Goal: Task Accomplishment & Management: Manage account settings

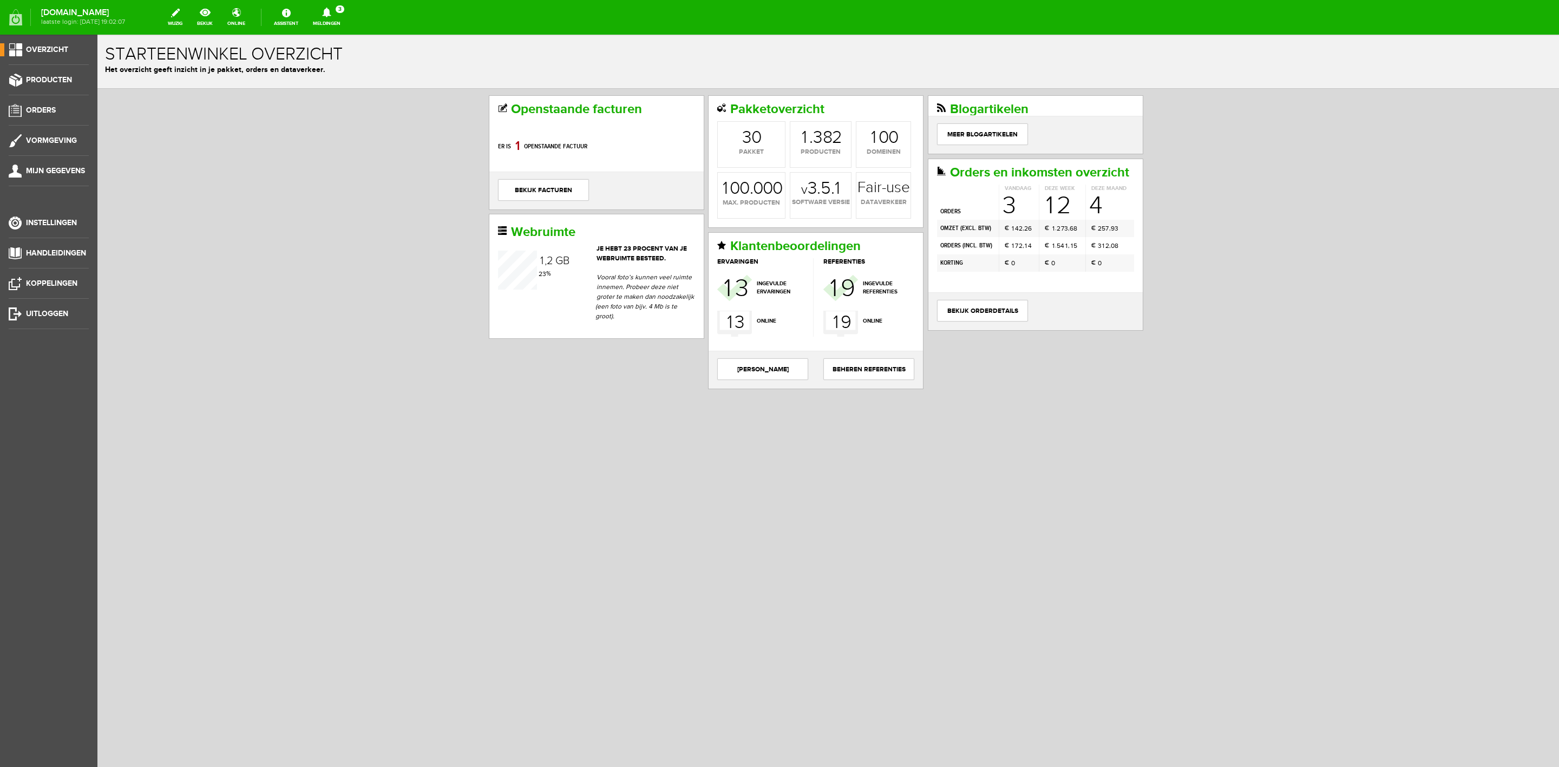
click at [334, 23] on link "Meldingen 3 Nieuwe orders Er is een nieuwe order( #6567 ) geplaatst door [PERSO…" at bounding box center [326, 17] width 41 height 24
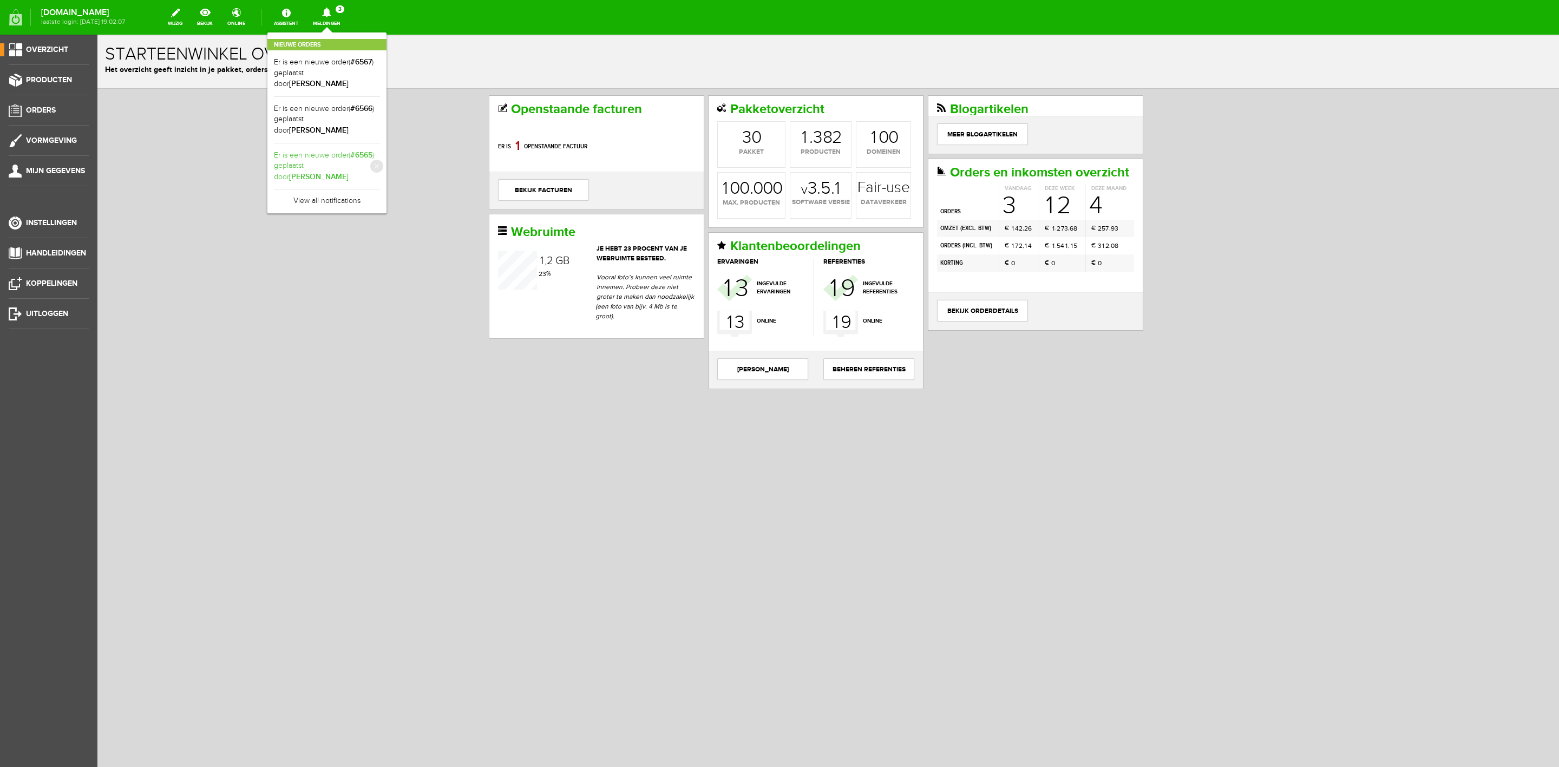
click at [349, 172] on b "[PERSON_NAME]" at bounding box center [319, 176] width 60 height 9
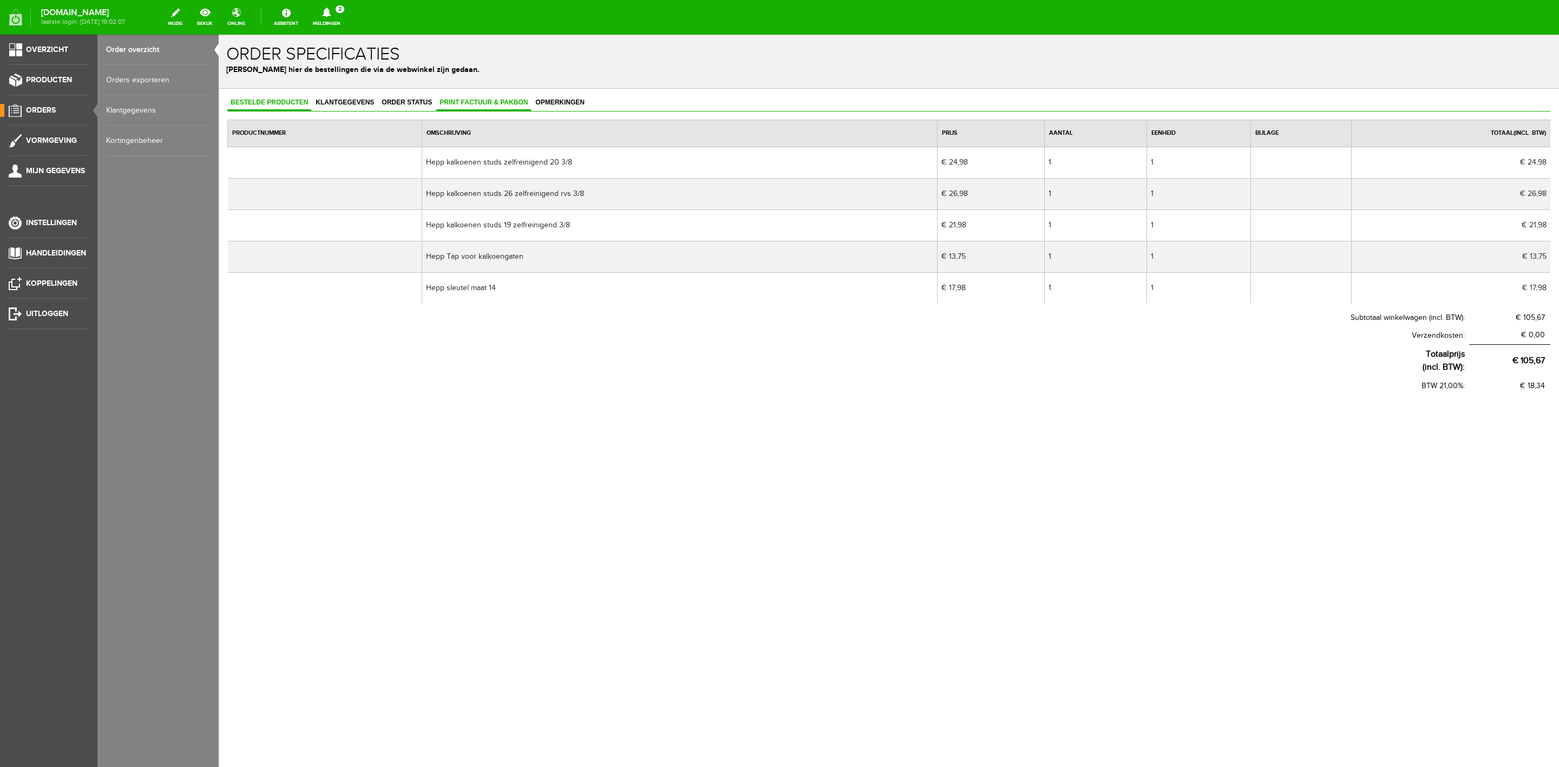
click at [508, 96] on link "Print factuur & pakbon" at bounding box center [483, 103] width 95 height 16
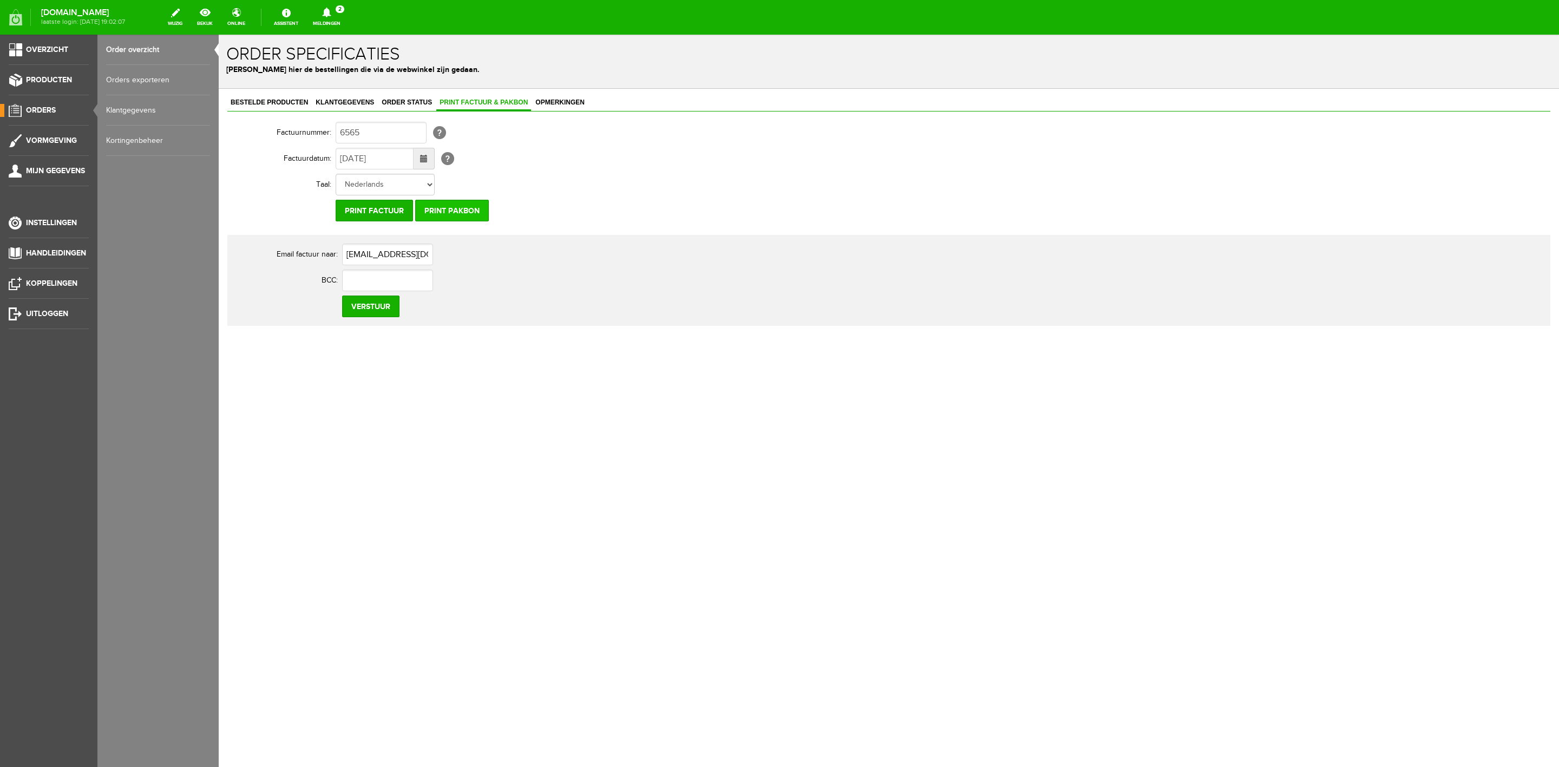
click at [458, 210] on input "Print pakbon" at bounding box center [452, 211] width 74 height 22
click at [468, 213] on input "Print pakbon" at bounding box center [452, 211] width 74 height 22
click at [339, 100] on span "Klantgegevens" at bounding box center [344, 103] width 65 height 8
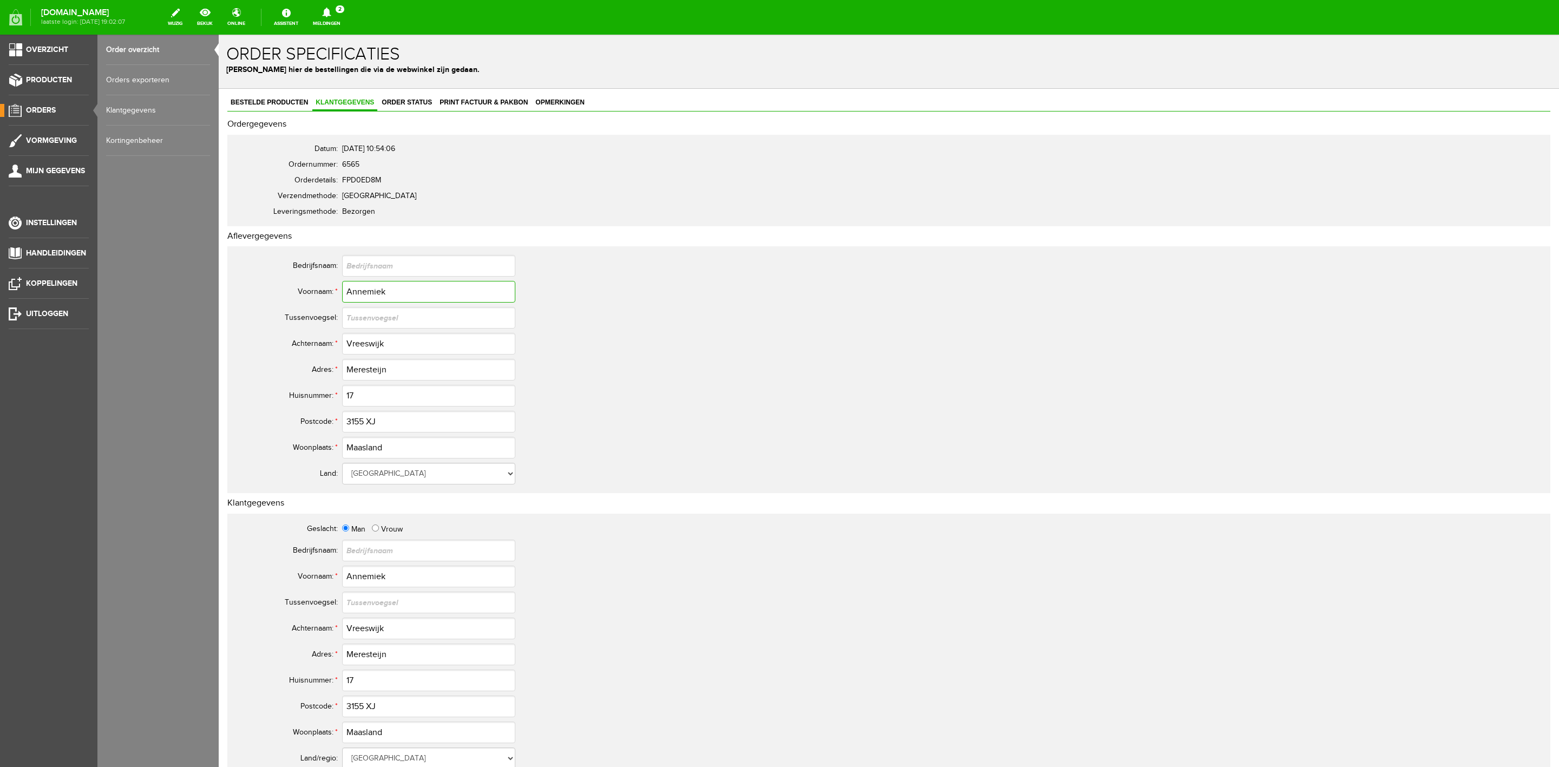
click at [390, 301] on input "Annemiek" at bounding box center [428, 292] width 173 height 22
click at [391, 299] on input "Annemiek" at bounding box center [428, 292] width 173 height 22
click at [362, 347] on input "Vreeswijk" at bounding box center [428, 344] width 173 height 22
click at [360, 344] on input "Vreeswijk" at bounding box center [428, 344] width 173 height 22
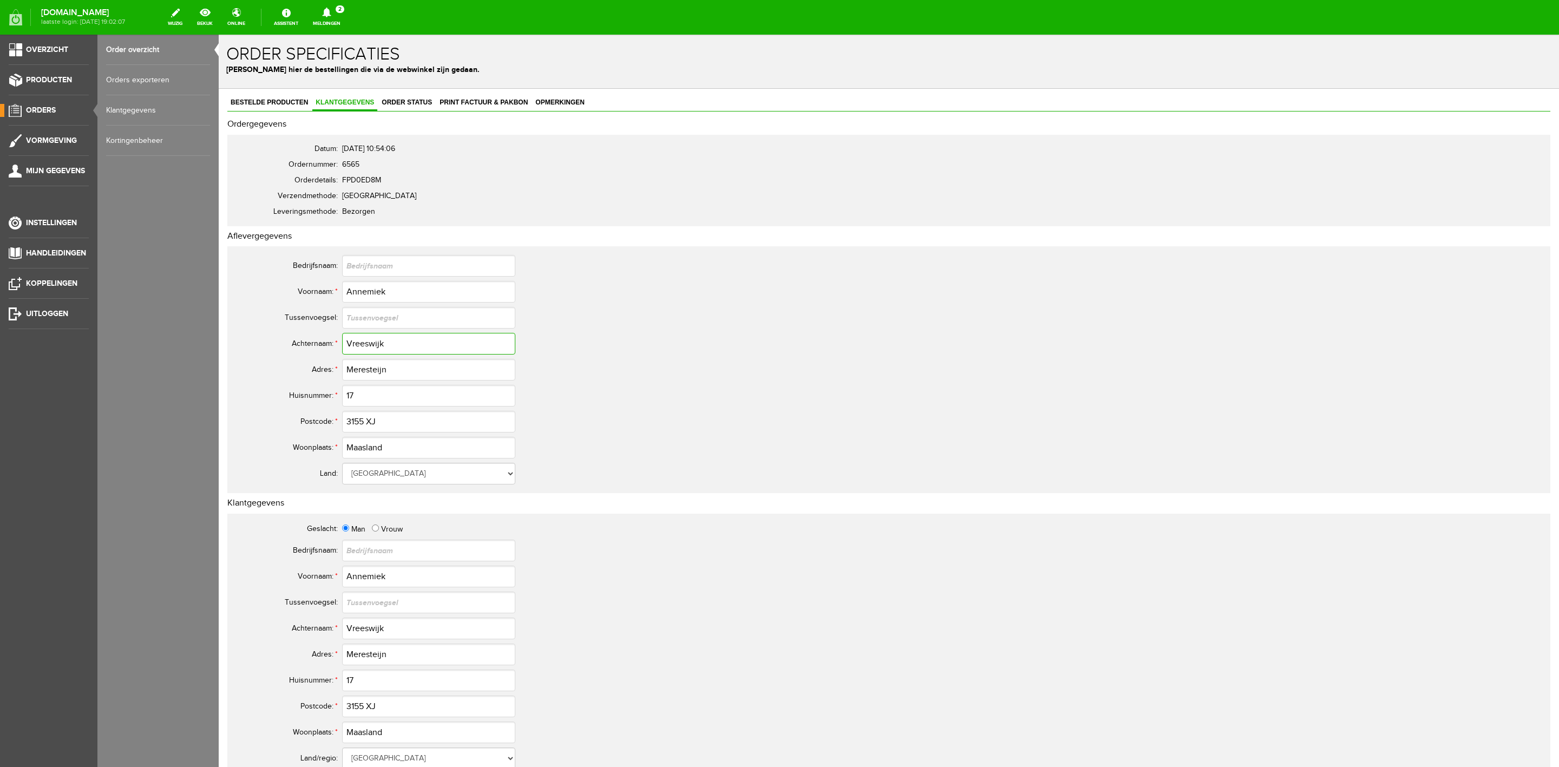
click at [357, 342] on input "Vreeswijk" at bounding box center [428, 344] width 173 height 22
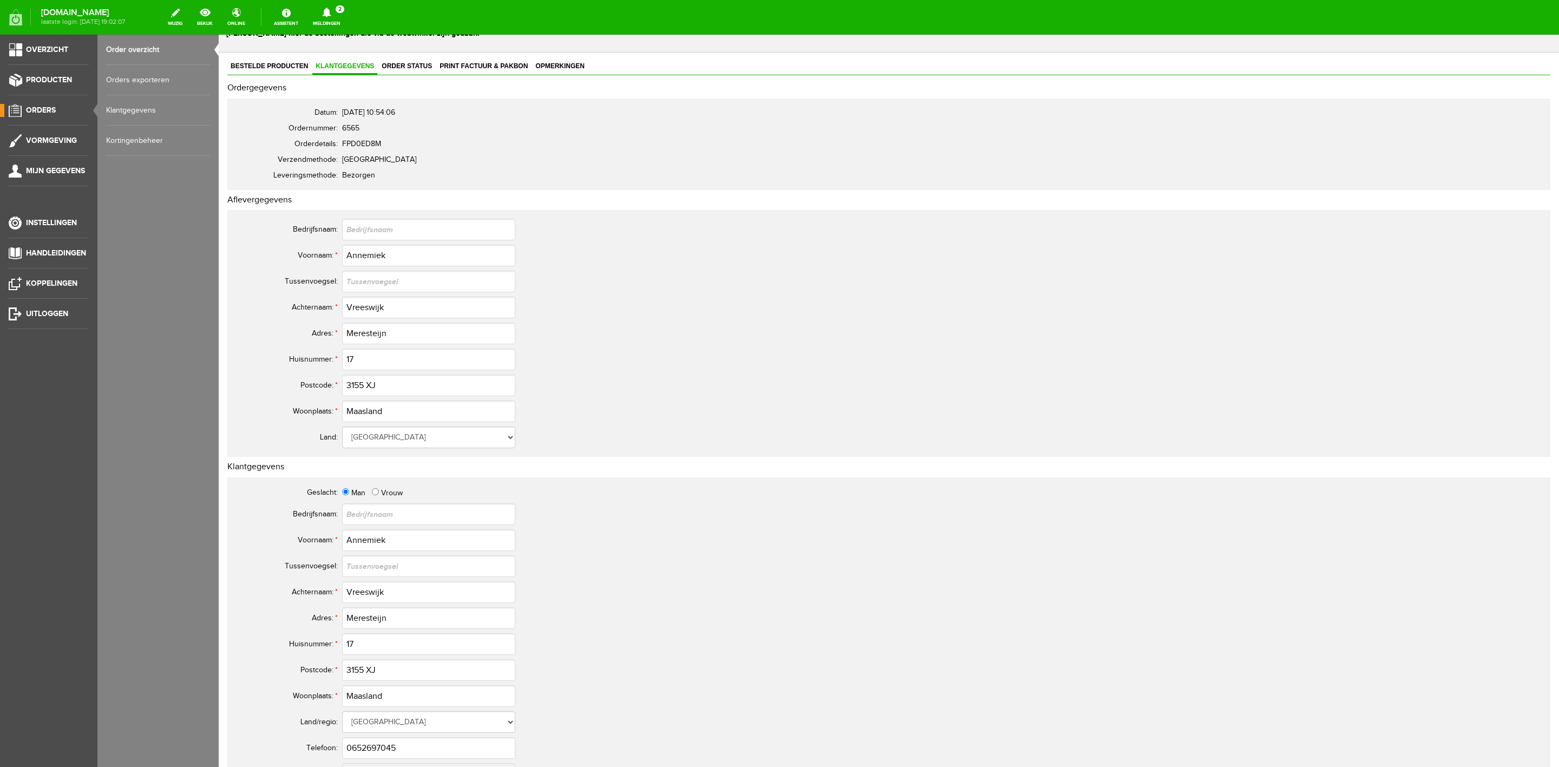
scroll to position [162, 0]
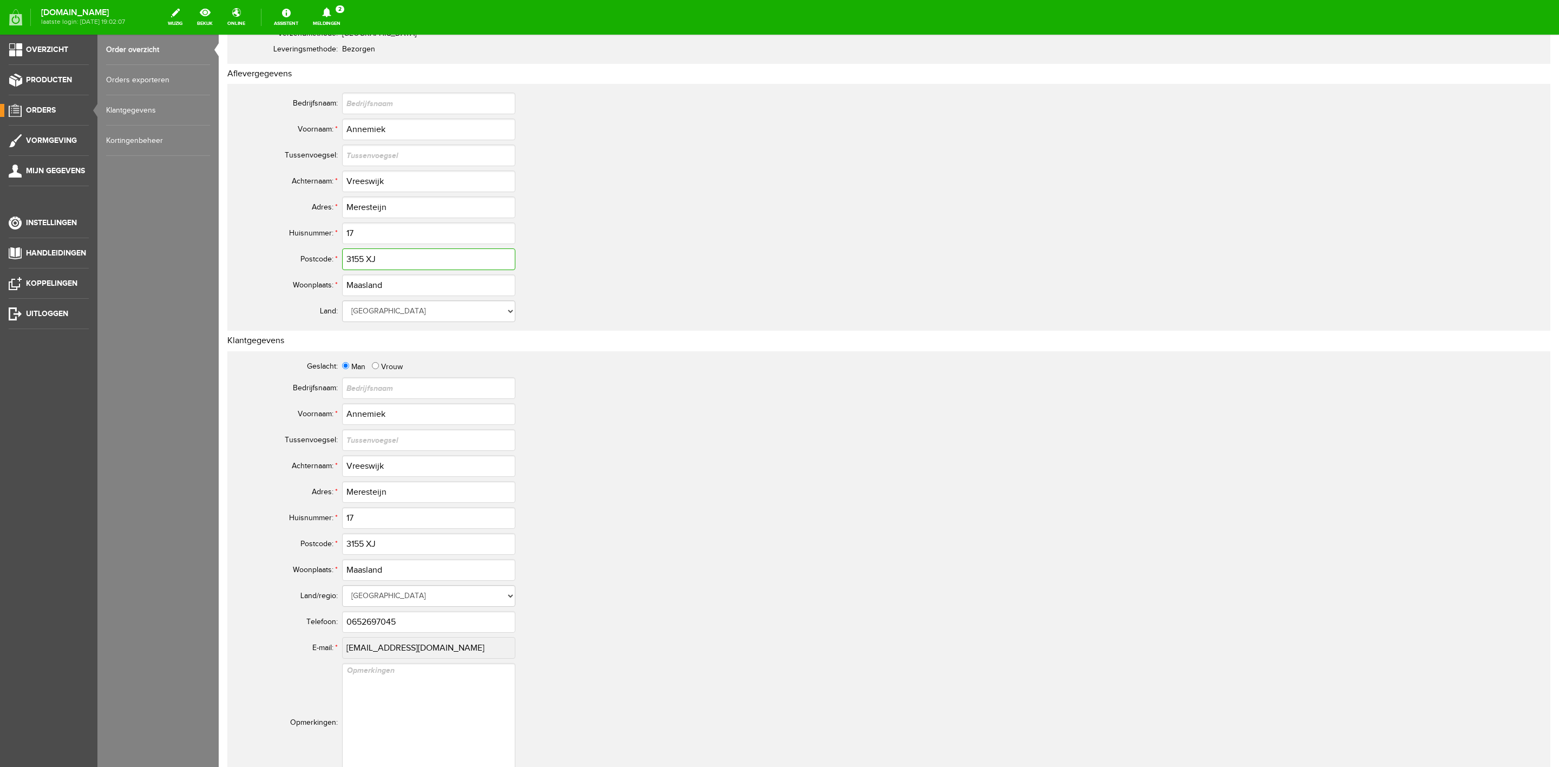
click at [362, 255] on input "3155 XJ" at bounding box center [428, 260] width 173 height 22
click at [377, 615] on input "0652697045" at bounding box center [428, 622] width 173 height 22
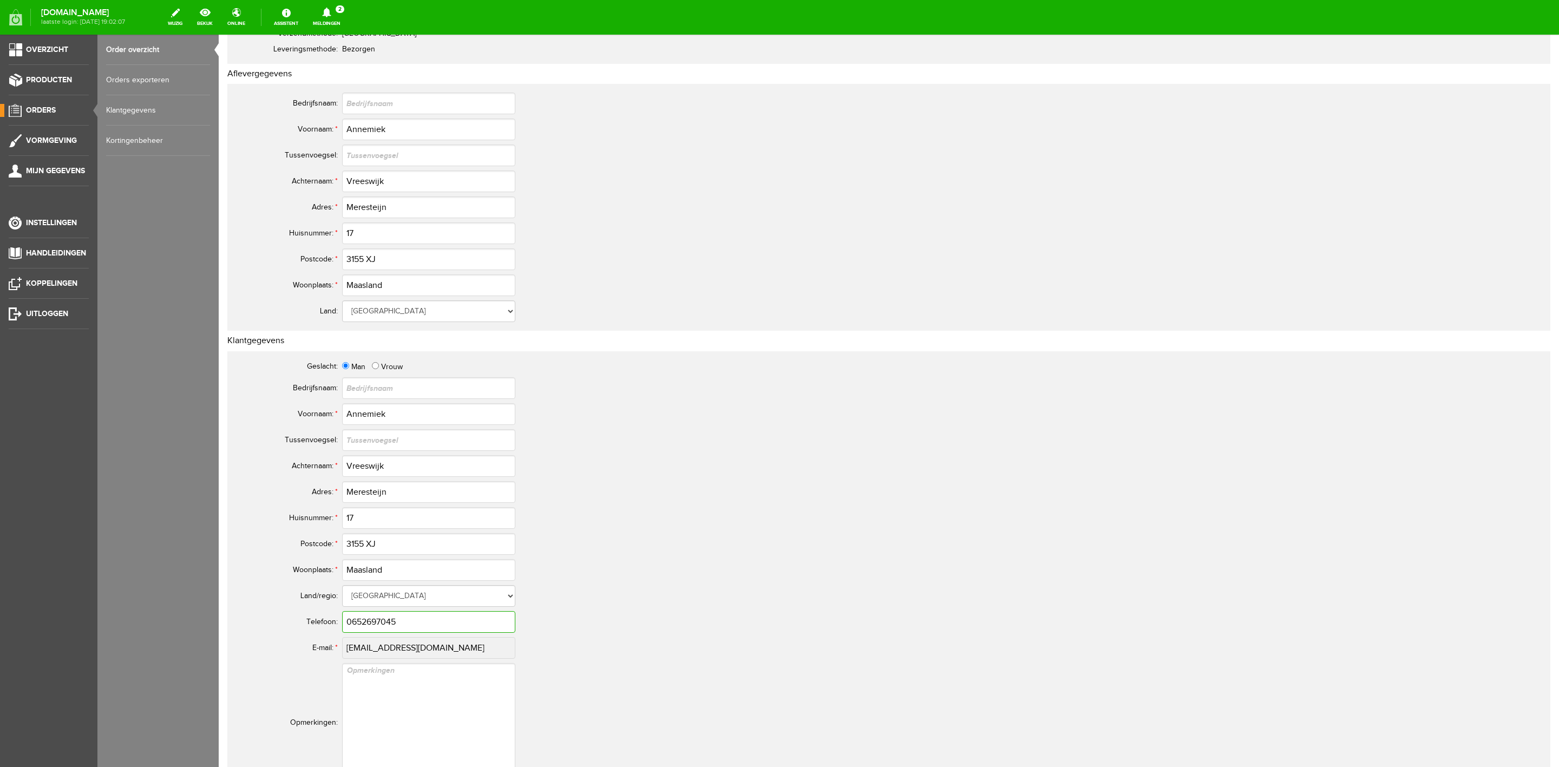
click at [377, 615] on input "0652697045" at bounding box center [428, 622] width 173 height 22
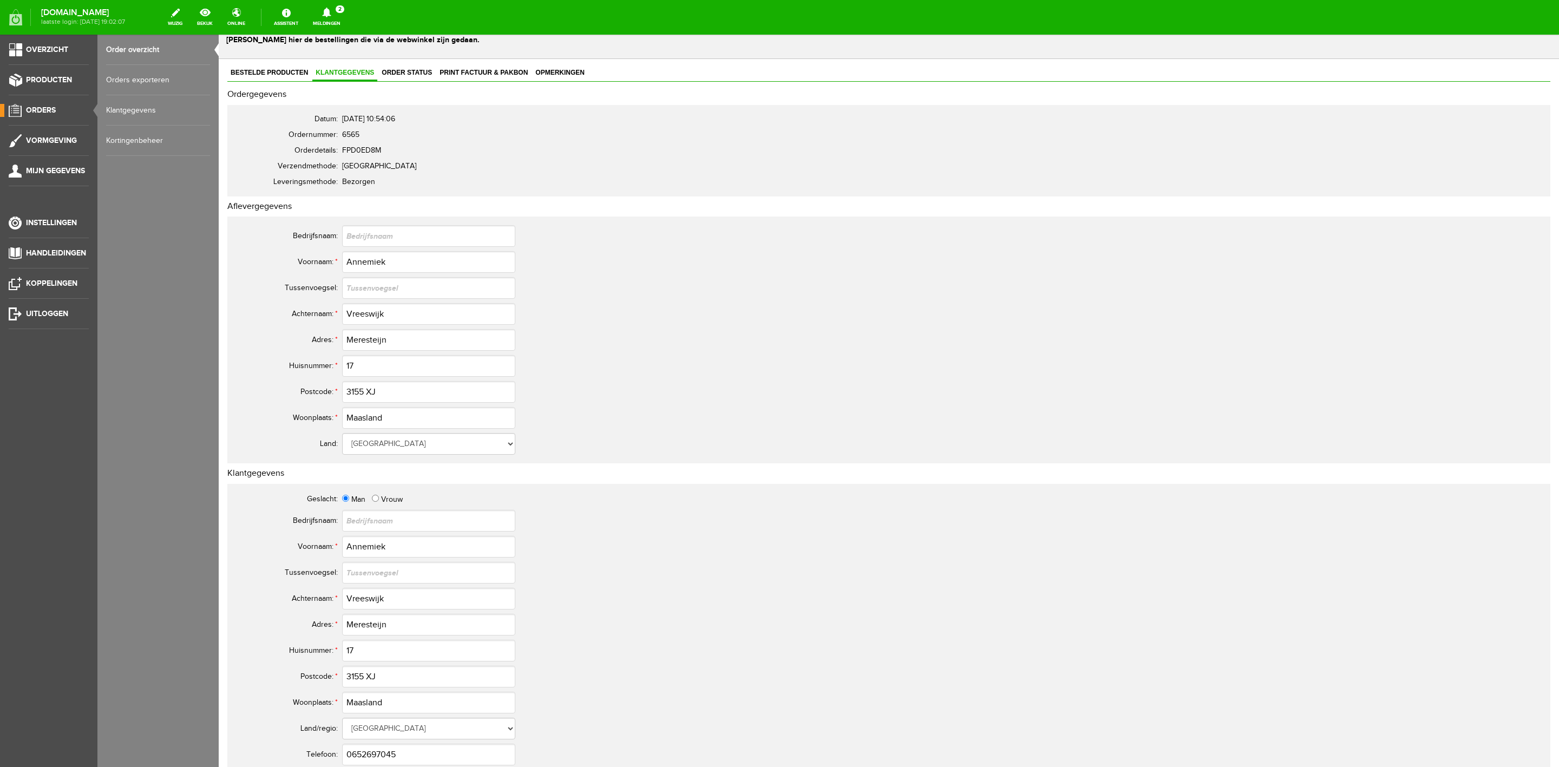
scroll to position [0, 0]
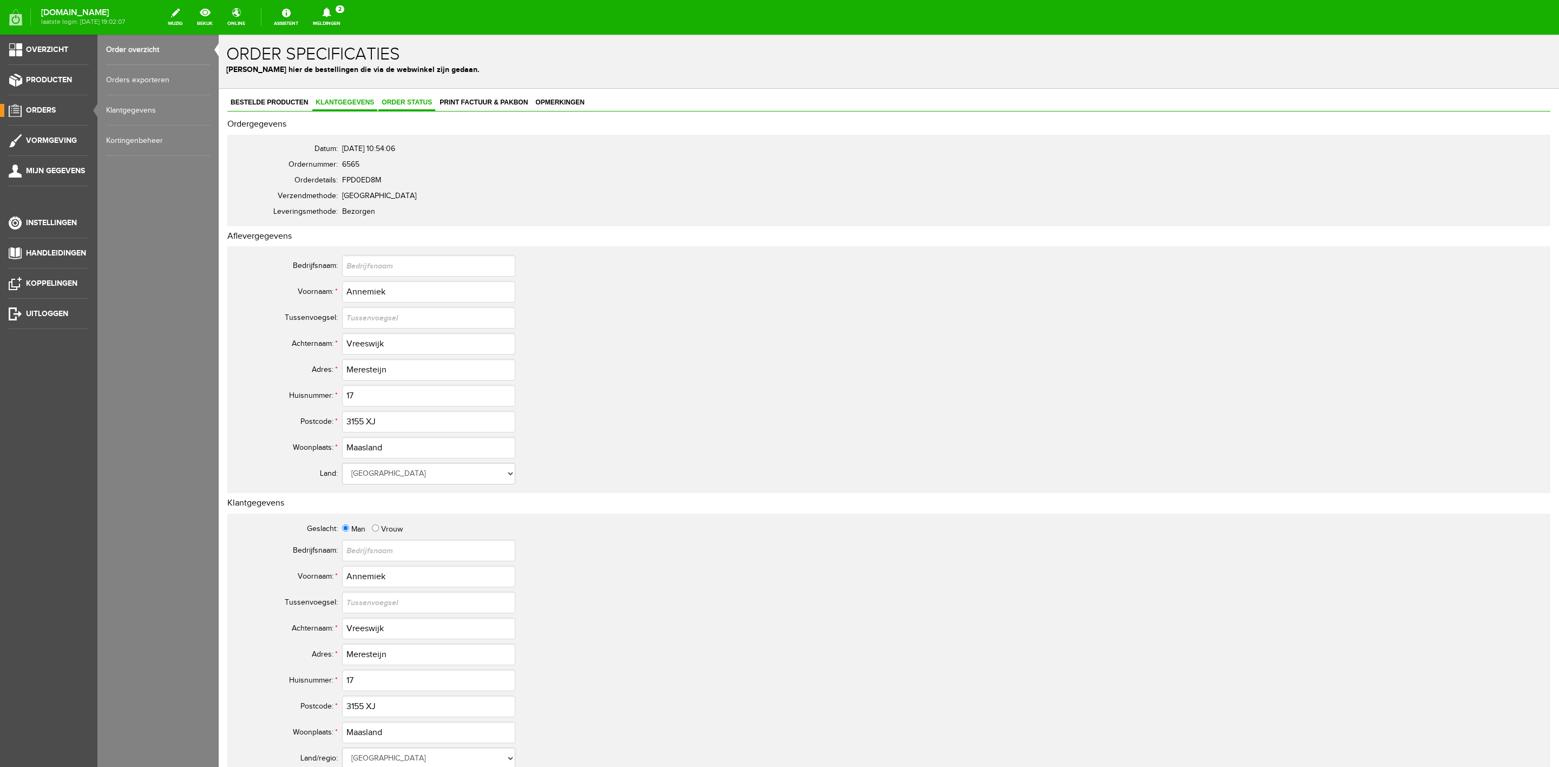
click at [395, 109] on link "Order status" at bounding box center [406, 103] width 57 height 16
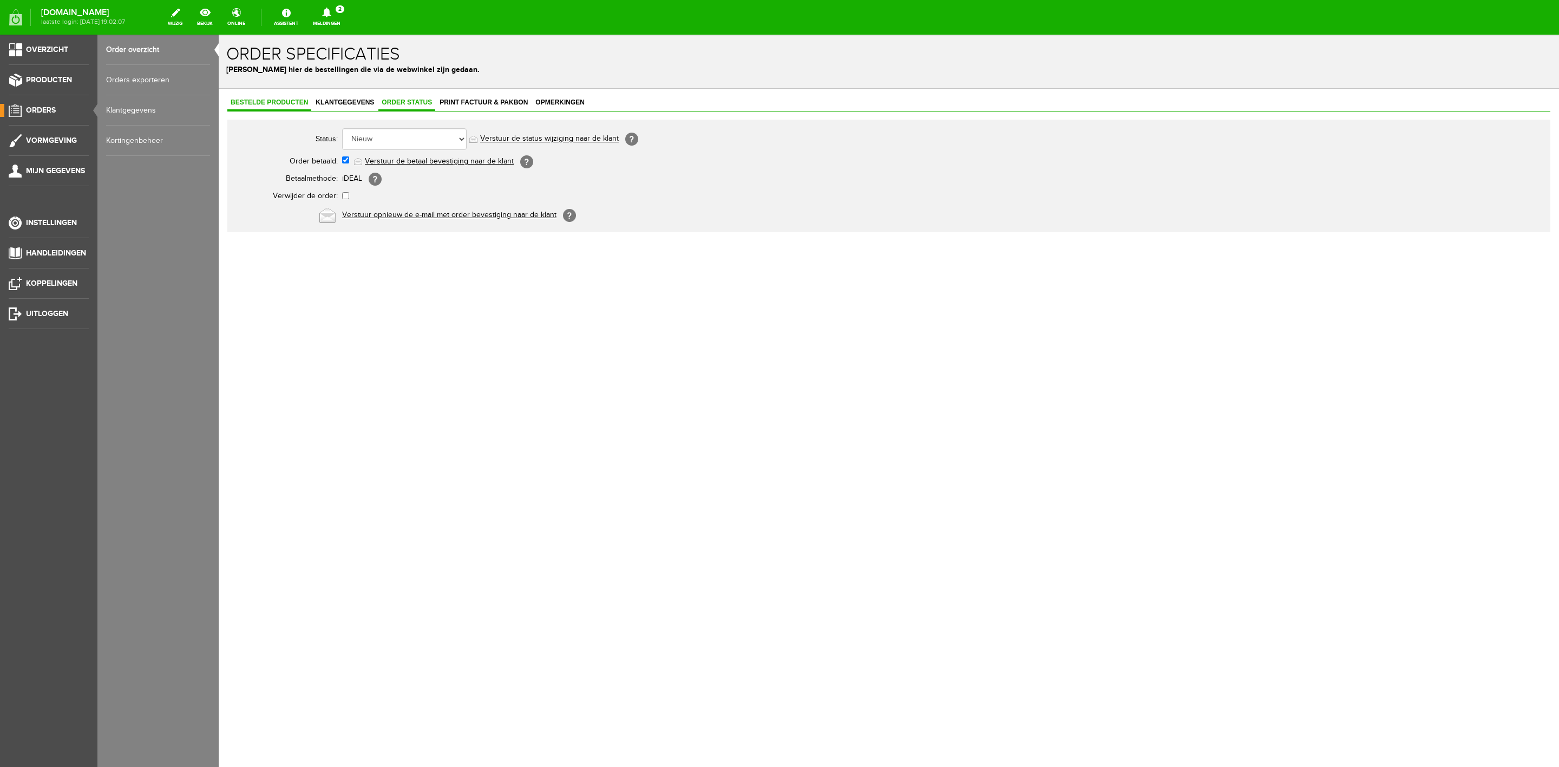
click at [288, 101] on span "Bestelde producten" at bounding box center [269, 103] width 84 height 8
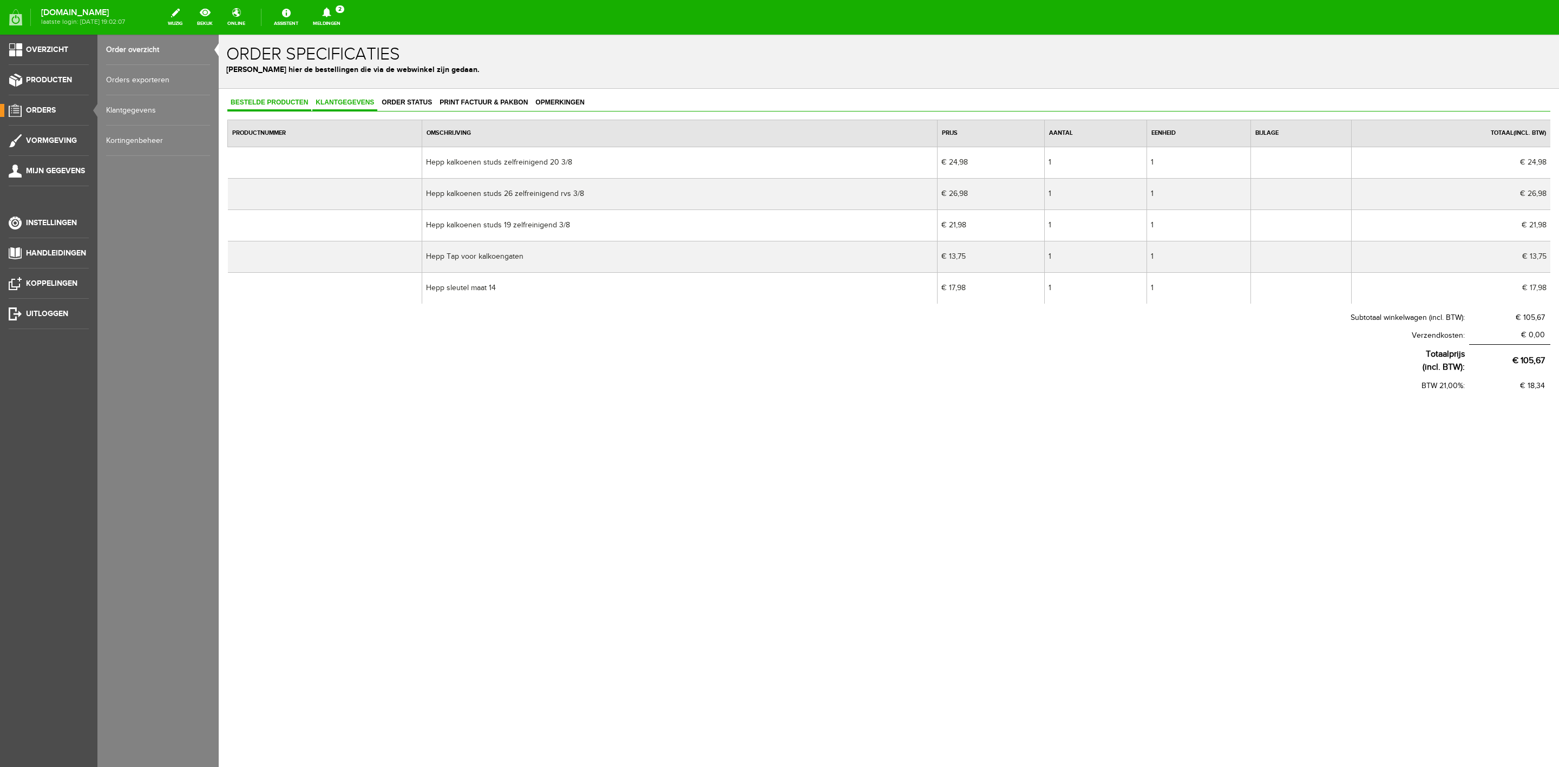
click at [374, 111] on link "Klantgegevens" at bounding box center [344, 103] width 65 height 16
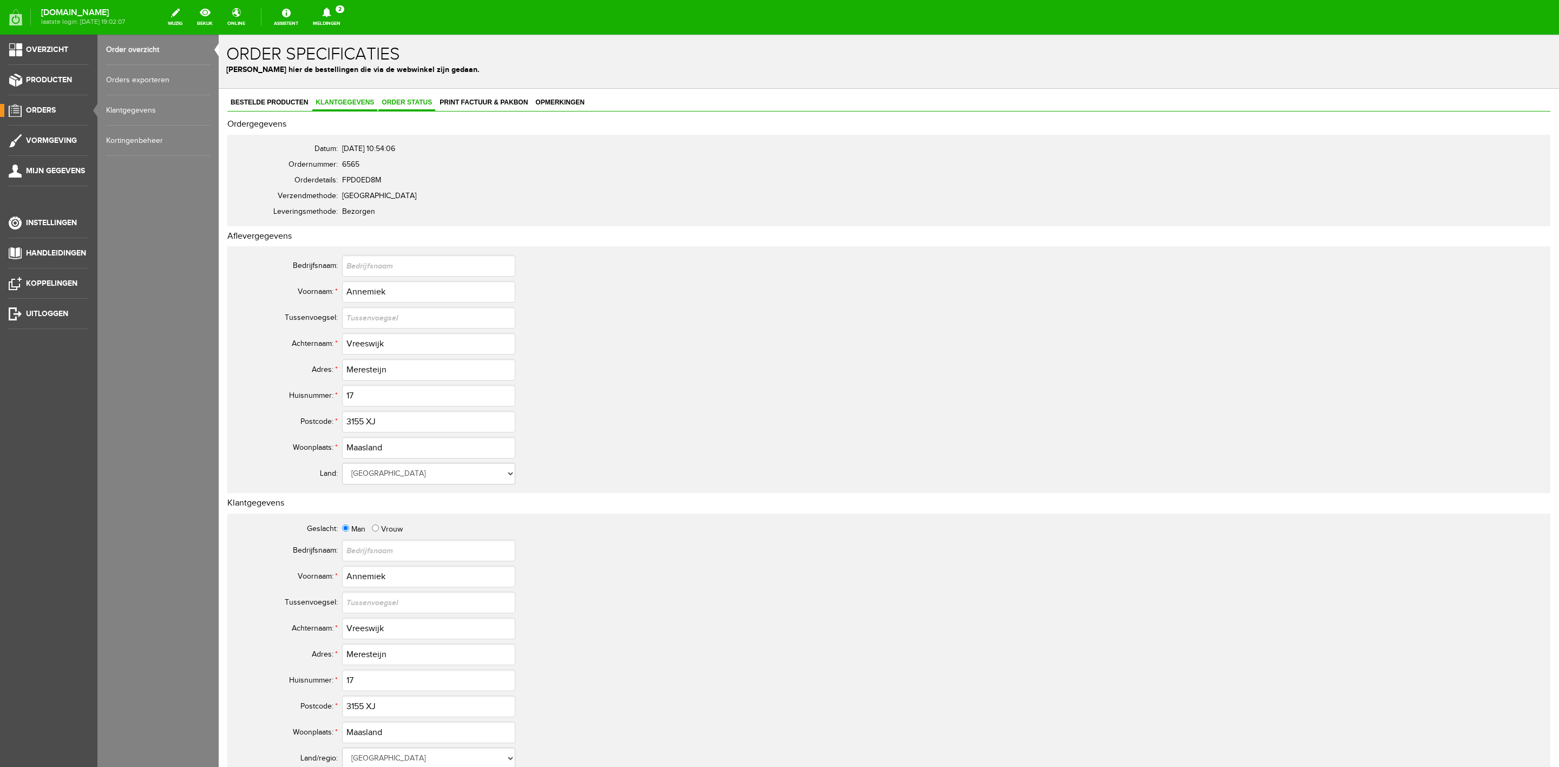
click at [387, 111] on link "Order status" at bounding box center [406, 103] width 57 height 16
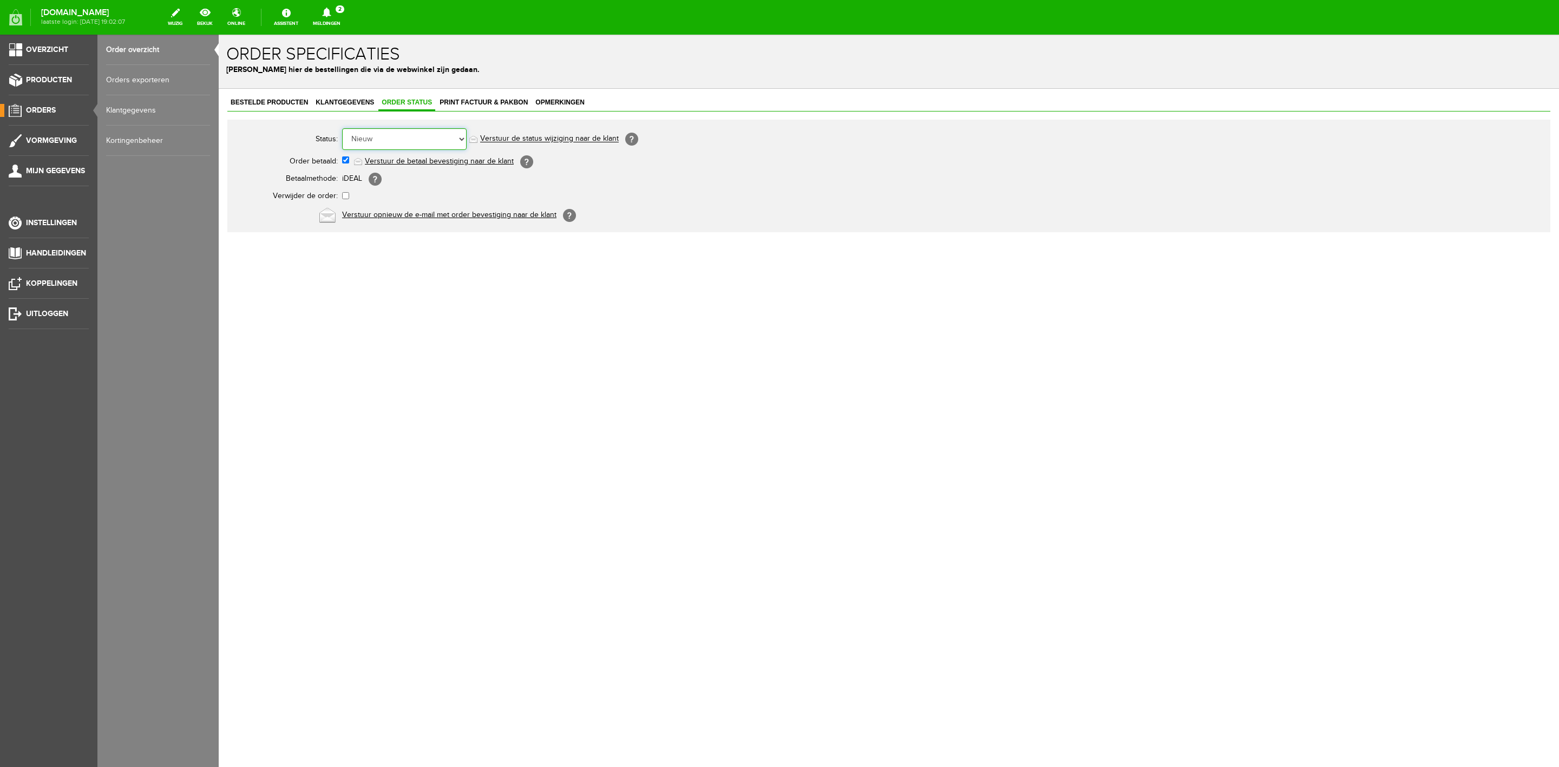
click at [395, 145] on select "Order niet afgerond Nieuw Order in behandeling Wacht op leverancier Wacht op be…" at bounding box center [404, 139] width 125 height 22
select select "3"
click at [342, 128] on select "Order niet afgerond Nieuw Order in behandeling Wacht op leverancier Wacht op be…" at bounding box center [404, 139] width 125 height 22
click at [384, 151] on td "Order niet afgerond Nieuw Order in behandeling Wacht op leverancier Wacht op be…" at bounding box center [548, 139] width 412 height 26
click at [384, 149] on select "Order niet afgerond Nieuw Order in behandeling Wacht op leverancier Wacht op be…" at bounding box center [404, 139] width 125 height 22
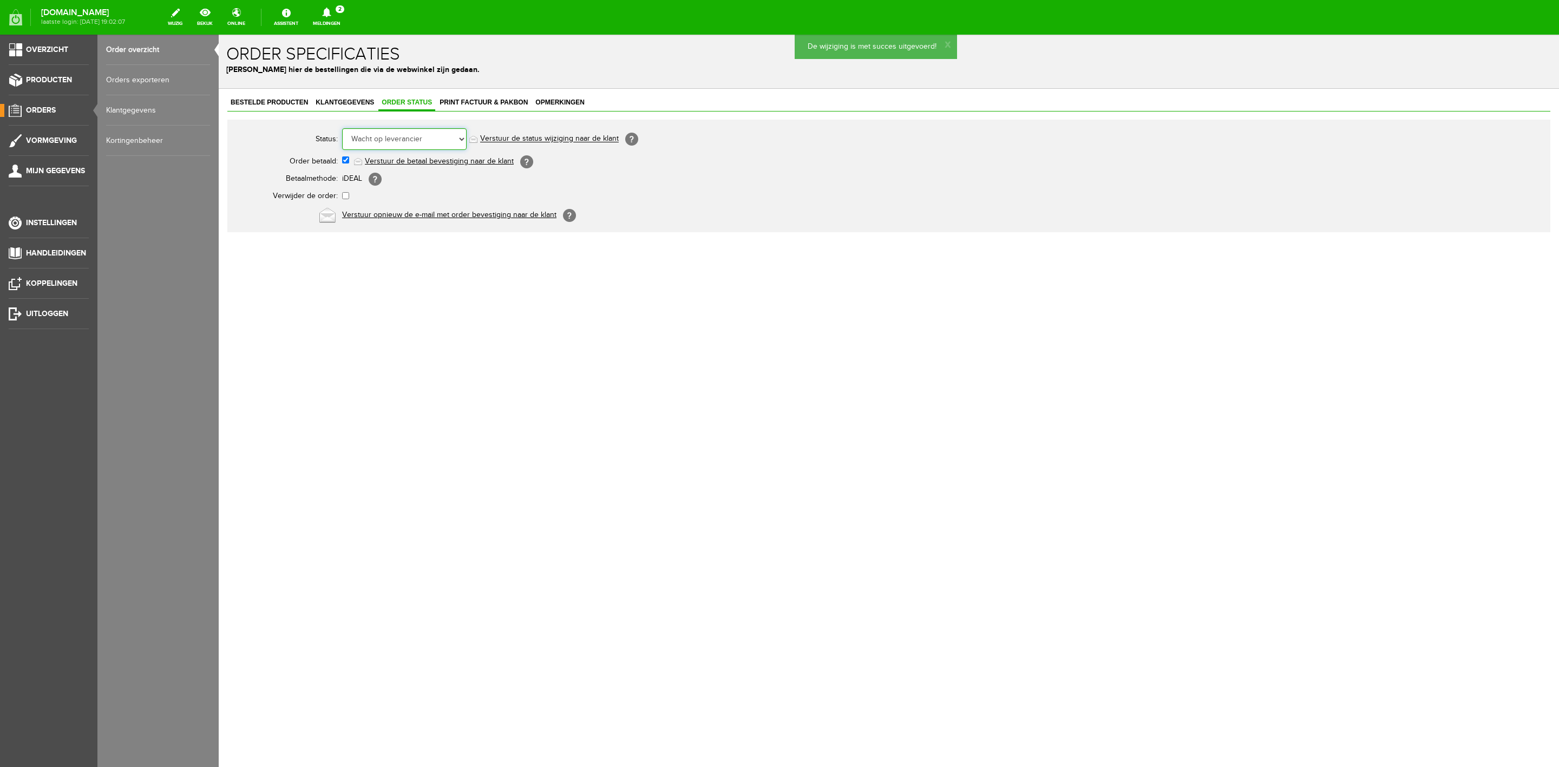
select select "5"
click at [342, 128] on select "Order niet afgerond Nieuw Order in behandeling Wacht op leverancier Wacht op be…" at bounding box center [404, 139] width 125 height 22
click at [493, 140] on link "Verstuur de status wijziging naar de klant" at bounding box center [549, 139] width 139 height 9
click at [63, 75] on link "Producten" at bounding box center [44, 80] width 89 height 13
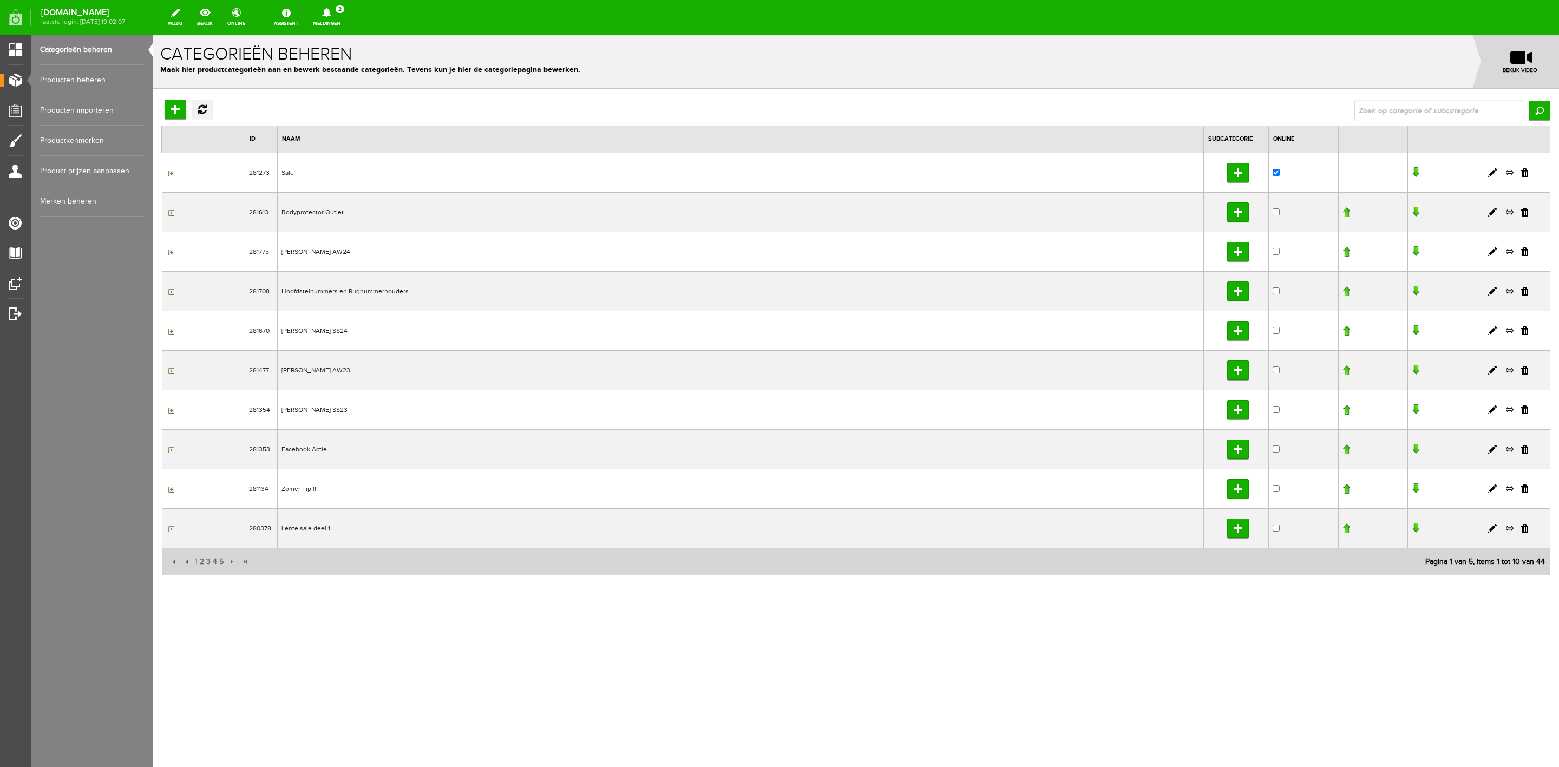
click at [346, 26] on link "Meldingen 2 Nieuwe orders Er is een nieuwe order( #6567 ) geplaatst door [PERSO…" at bounding box center [326, 17] width 41 height 24
click at [334, 122] on link "Er is een nieuwe order( #6566 ) geplaatst door [PERSON_NAME]" at bounding box center [327, 119] width 106 height 33
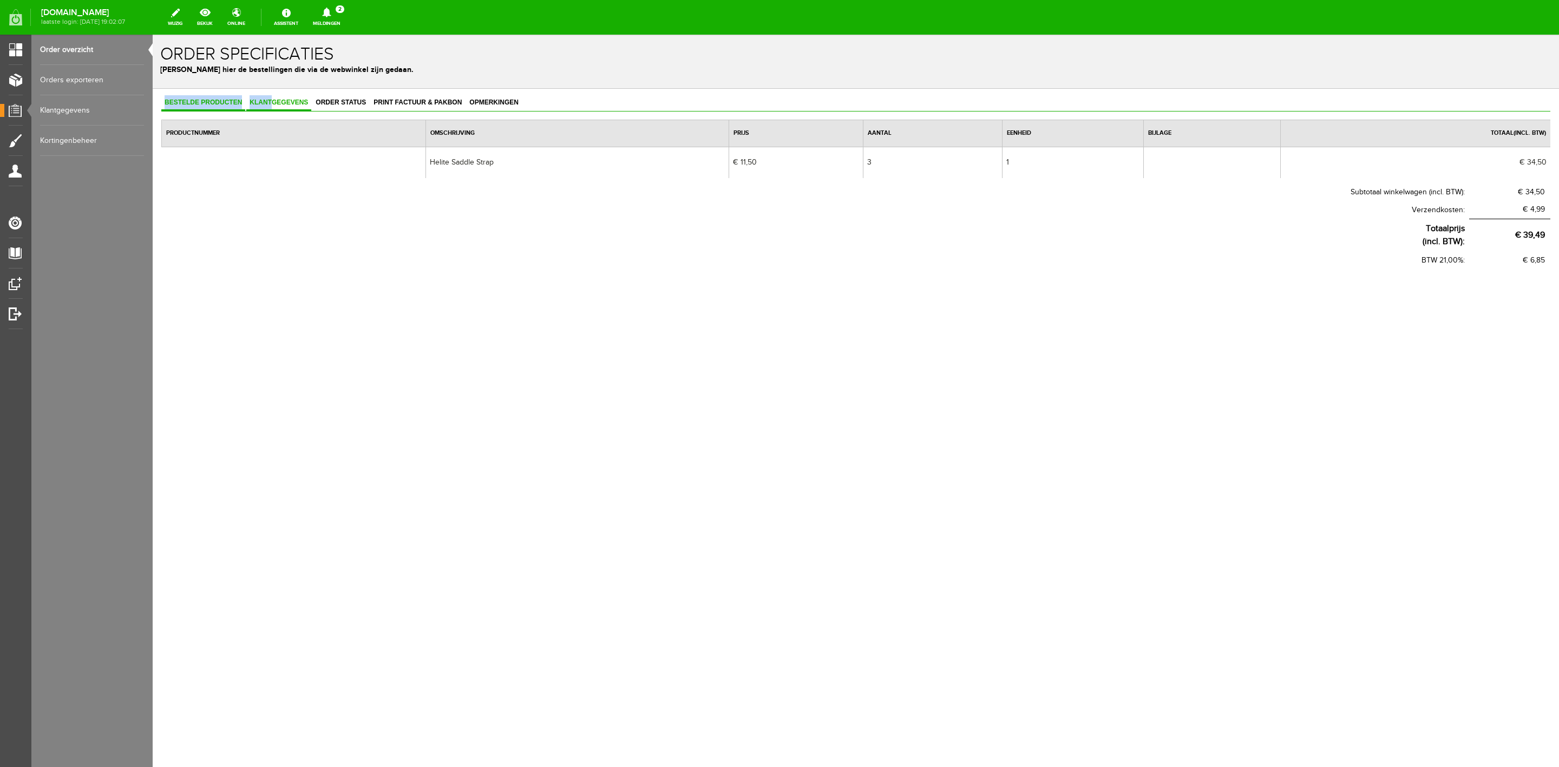
click at [273, 96] on div "Bestelde producten Klantgegevens Order status Print factuur & pakbon Opmerkinge…" at bounding box center [856, 217] width 1407 height 257
drag, startPoint x: 299, startPoint y: 114, endPoint x: 302, endPoint y: 107, distance: 7.3
click at [299, 113] on div "Bestelde producten Klantgegevens Order status Print factuur & pakbon Opmerkinge…" at bounding box center [855, 182] width 1389 height 174
click at [302, 107] on link "Klantgegevens" at bounding box center [278, 103] width 65 height 16
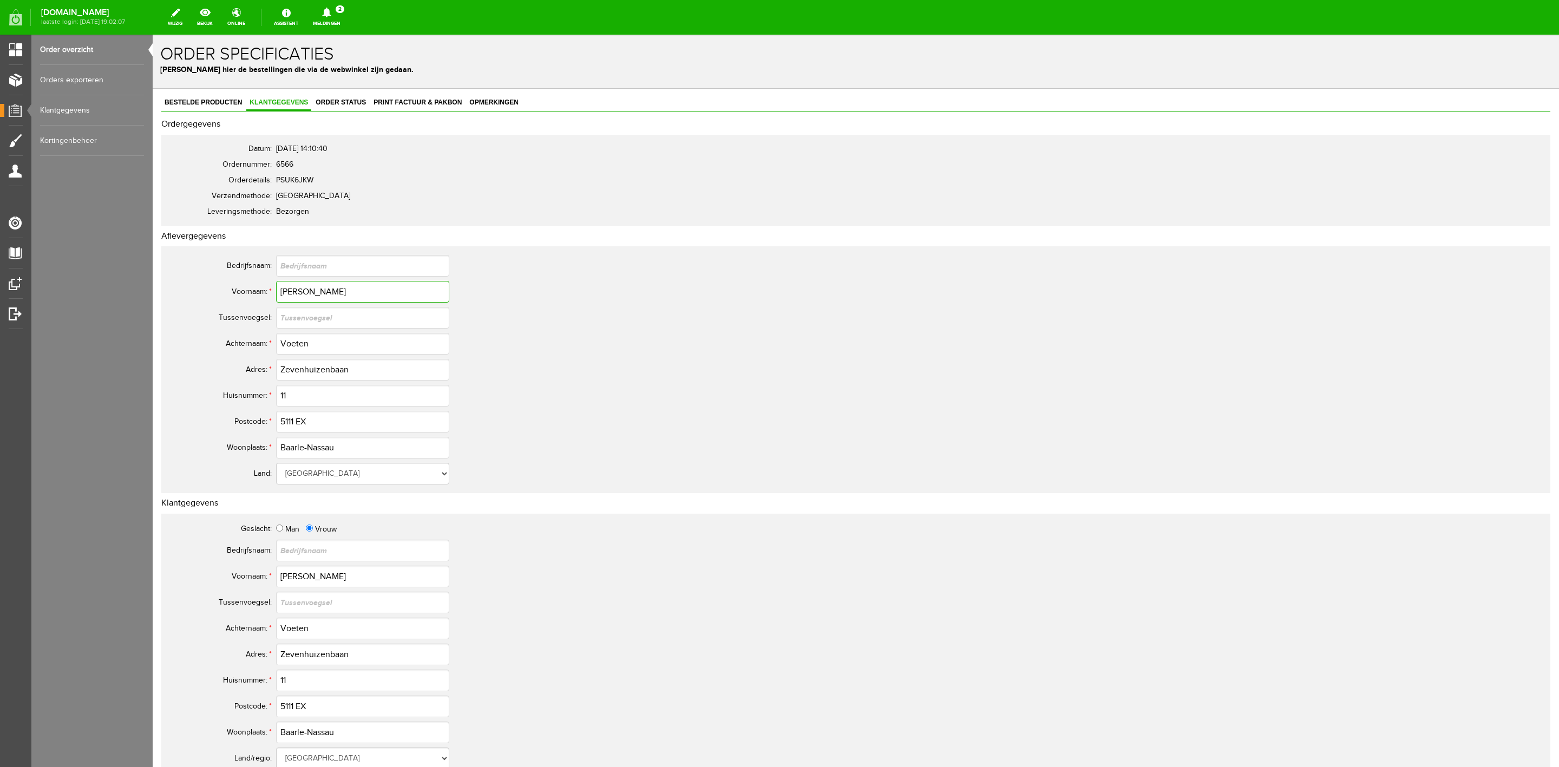
click at [276, 298] on input "[PERSON_NAME]" at bounding box center [362, 292] width 173 height 22
click at [277, 297] on input "[PERSON_NAME]" at bounding box center [362, 292] width 173 height 22
click at [305, 350] on input "Voeten" at bounding box center [362, 344] width 173 height 22
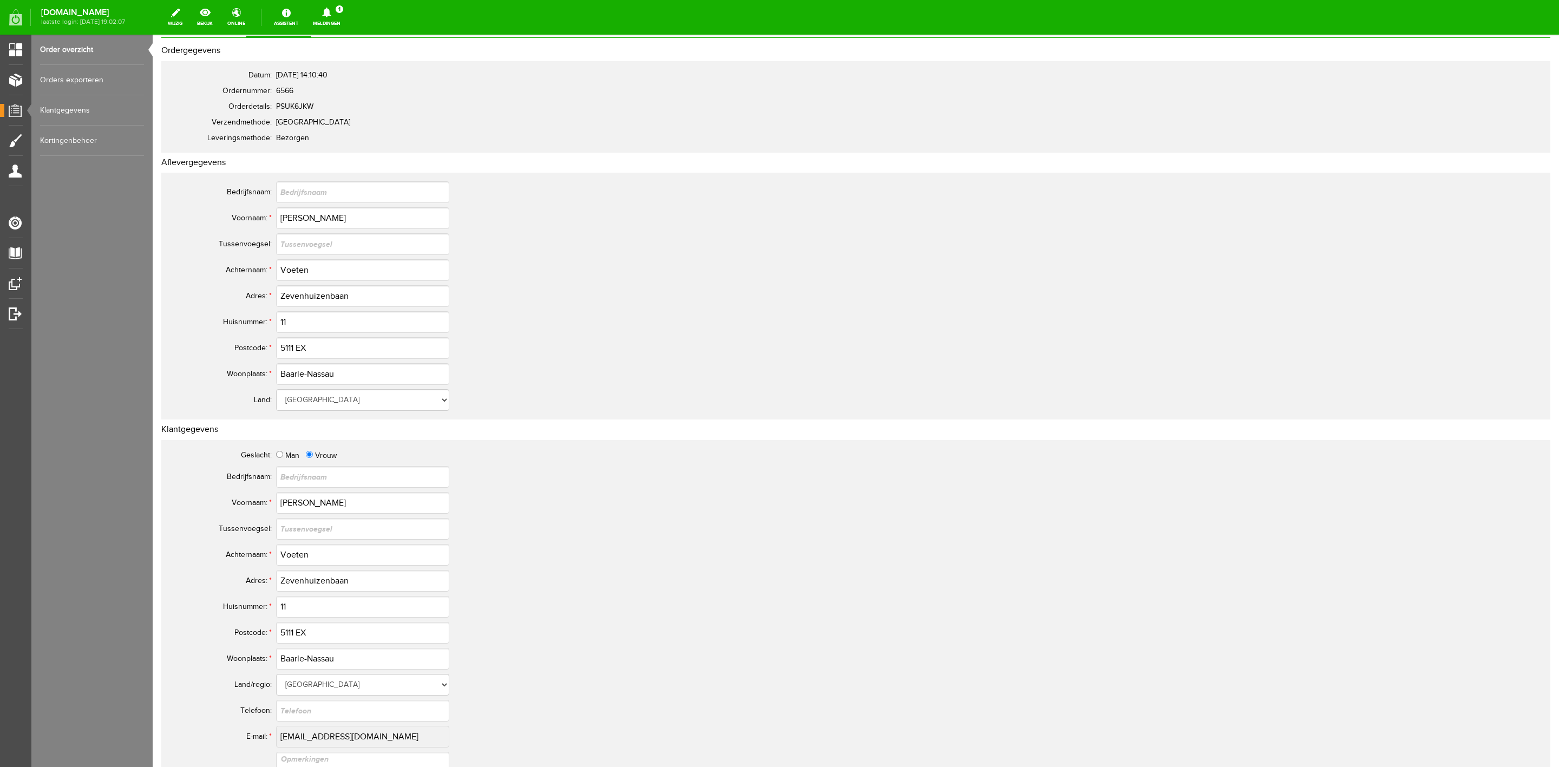
scroll to position [81, 0]
click at [288, 339] on input "5111 EX" at bounding box center [362, 341] width 173 height 22
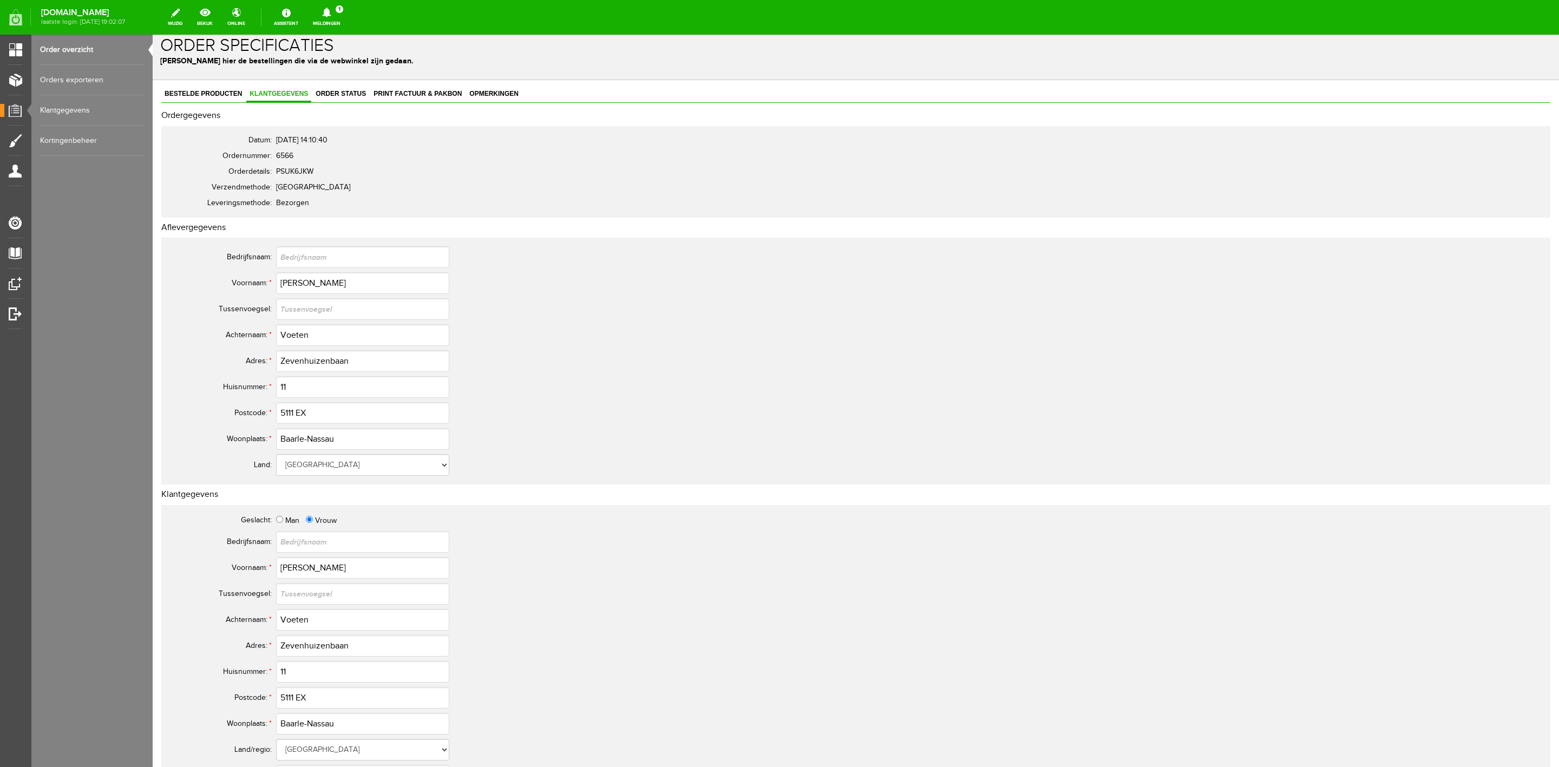
scroll to position [0, 0]
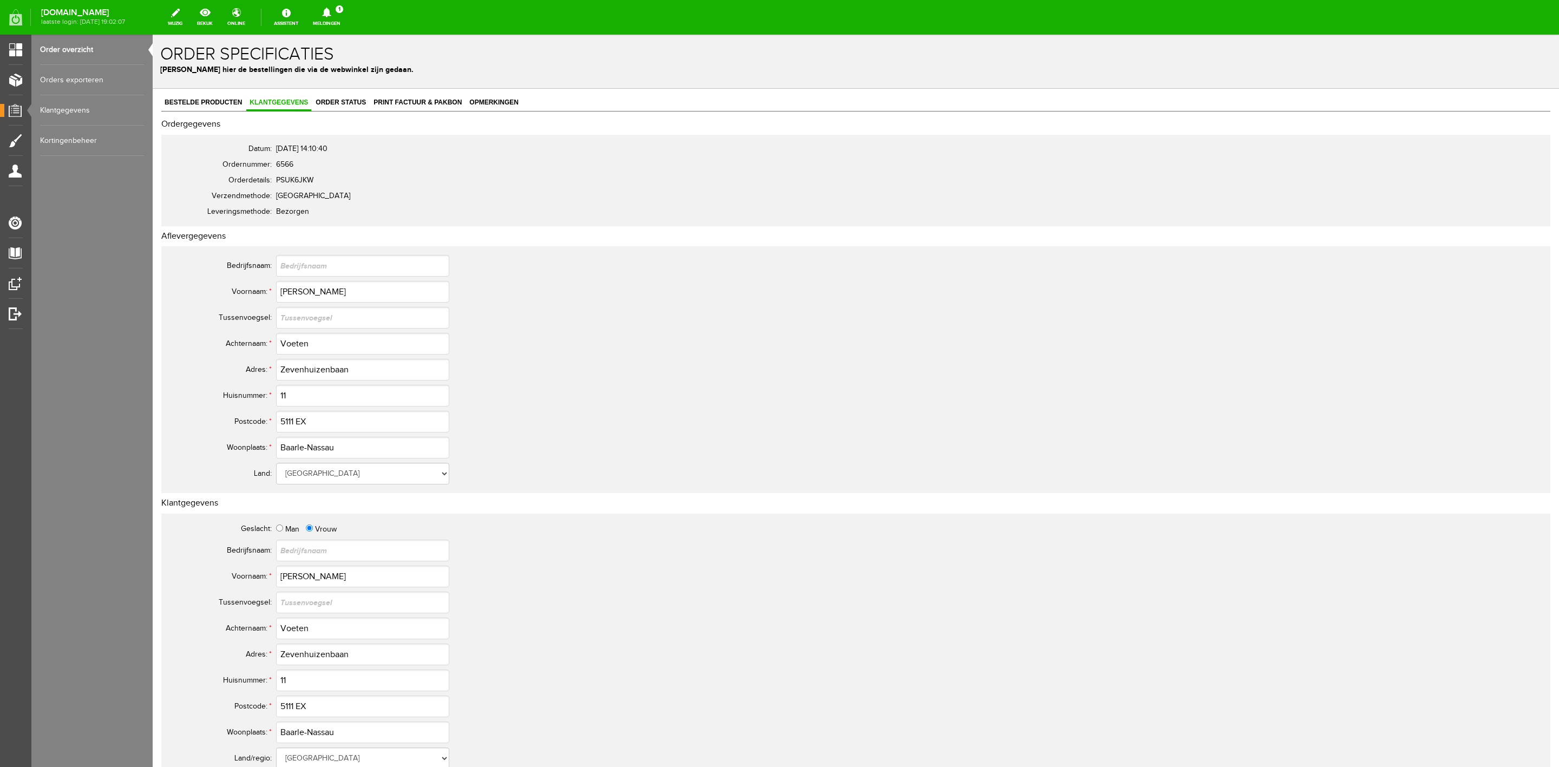
drag, startPoint x: 460, startPoint y: 88, endPoint x: 457, endPoint y: 96, distance: 8.6
click at [460, 90] on form "x Order specificaties Beheer hier de bestellingen die via de webwinkel zijn ged…" at bounding box center [856, 550] width 1407 height 1030
click at [457, 96] on link "Print factuur & pakbon" at bounding box center [417, 103] width 95 height 16
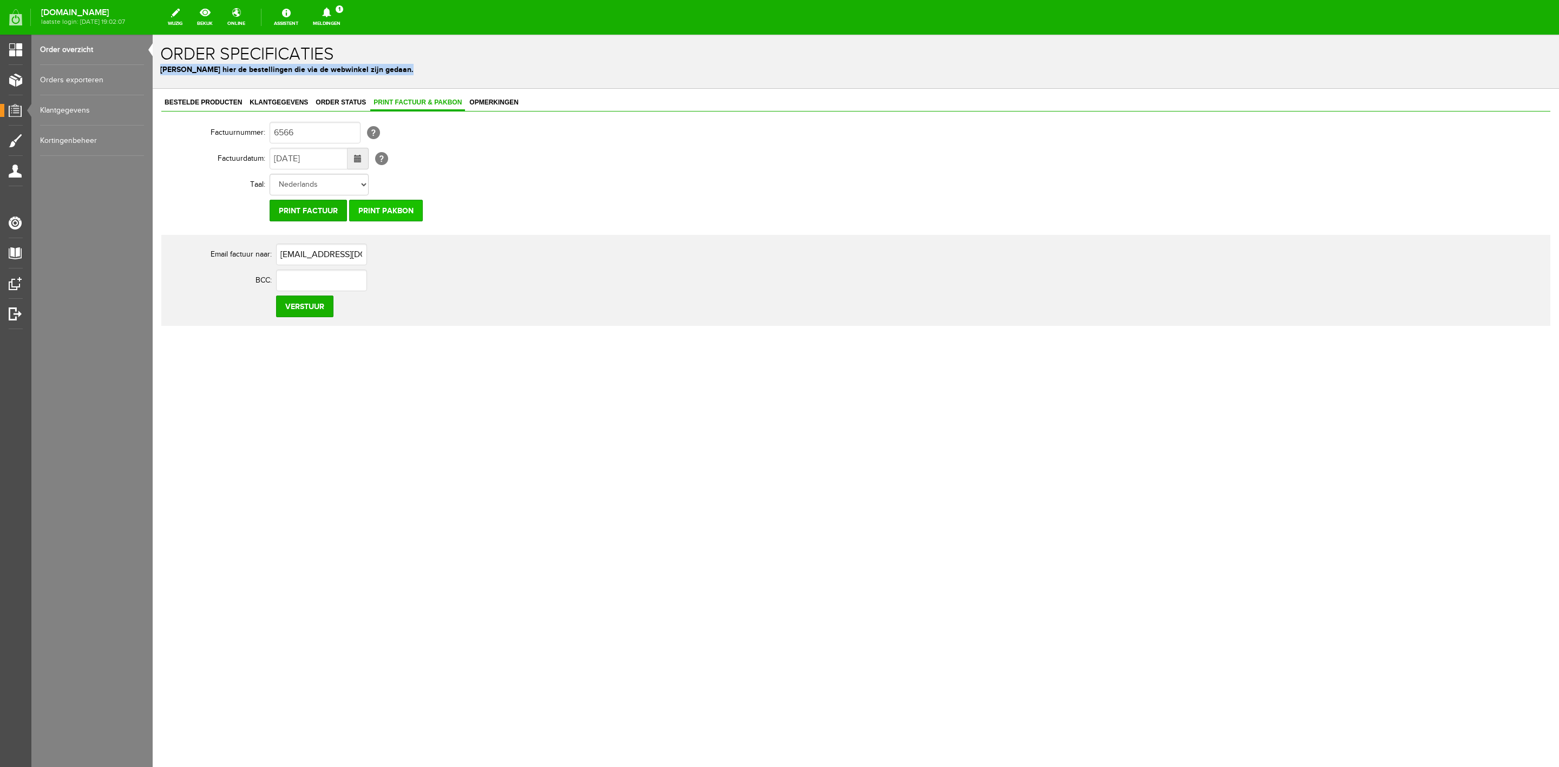
click at [413, 203] on input "Print pakbon" at bounding box center [386, 211] width 74 height 22
click at [348, 91] on div "Bestelde producten Klantgegevens Order status Print factuur & pakbon Opmerkinge…" at bounding box center [856, 248] width 1407 height 318
click at [347, 100] on span "Order status" at bounding box center [340, 103] width 57 height 8
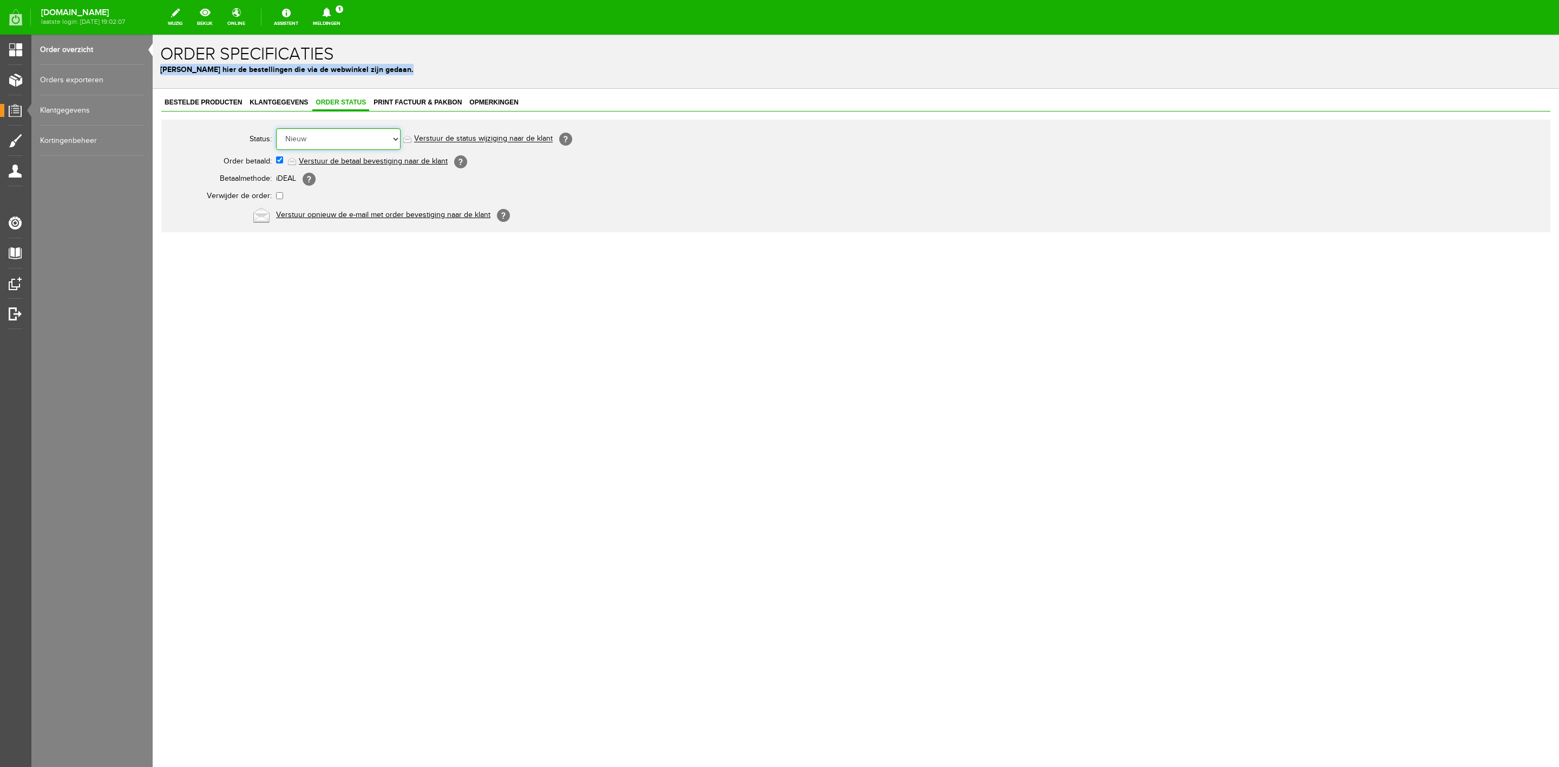
click at [348, 139] on select "Order niet afgerond Nieuw Order in behandeling Wacht op leverancier Wacht op be…" at bounding box center [338, 139] width 125 height 22
select select "5"
click at [276, 128] on select "Order niet afgerond Nieuw Order in behandeling Wacht op leverancier Wacht op be…" at bounding box center [338, 139] width 125 height 22
click at [424, 141] on link "Verstuur de status wijziging naar de klant" at bounding box center [483, 139] width 139 height 9
click at [347, 31] on div "[DOMAIN_NAME] laatste login: [DATE] 19:02:07 wijzig bekijk online Assistent Mel…" at bounding box center [779, 17] width 1559 height 35
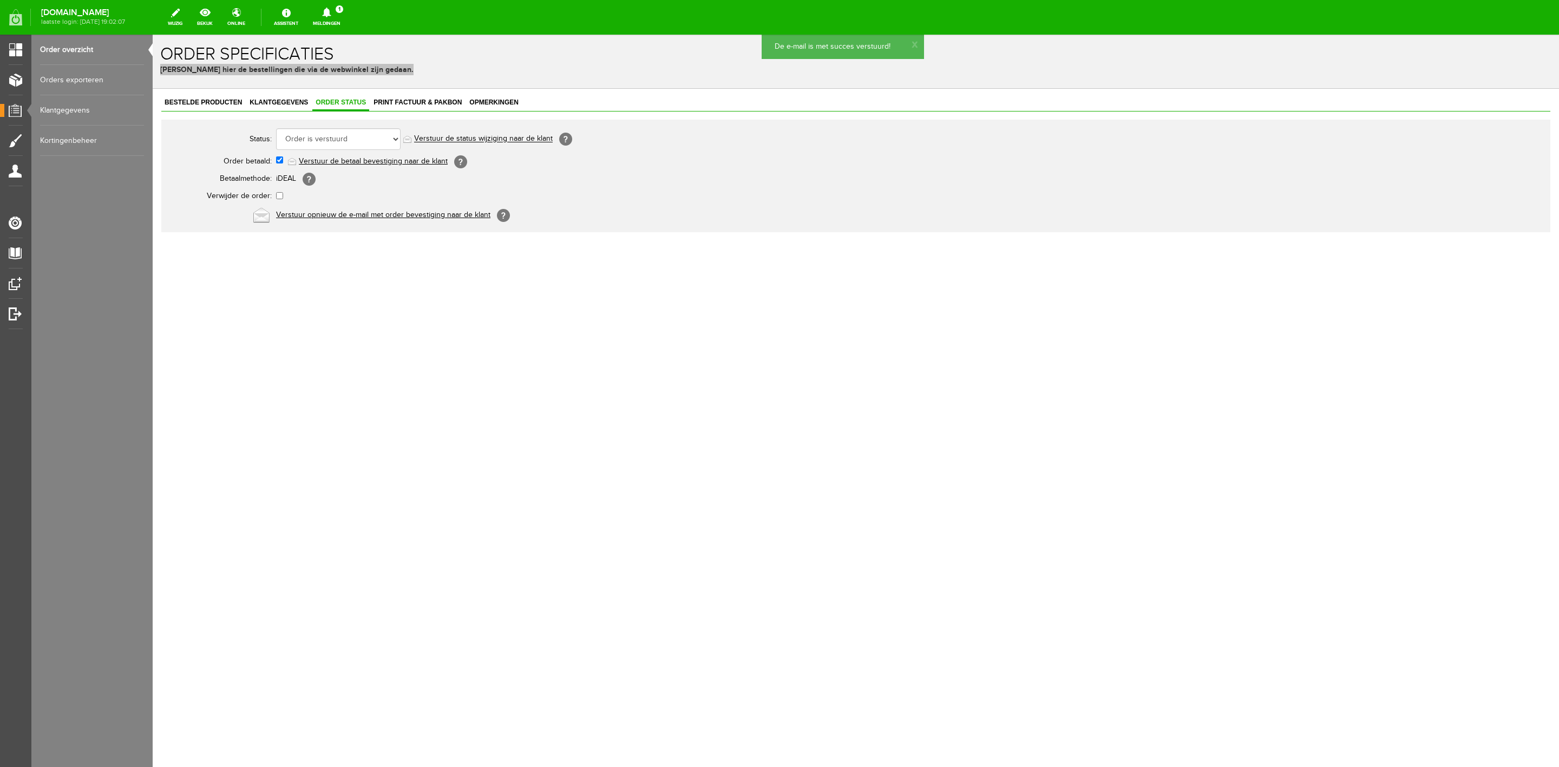
click at [342, 22] on link "Meldingen 1 Nieuwe orders Er is een nieuwe order( #6567 ) geplaatst door [PERSO…" at bounding box center [326, 17] width 41 height 24
click at [348, 79] on b "[PERSON_NAME]" at bounding box center [319, 83] width 60 height 9
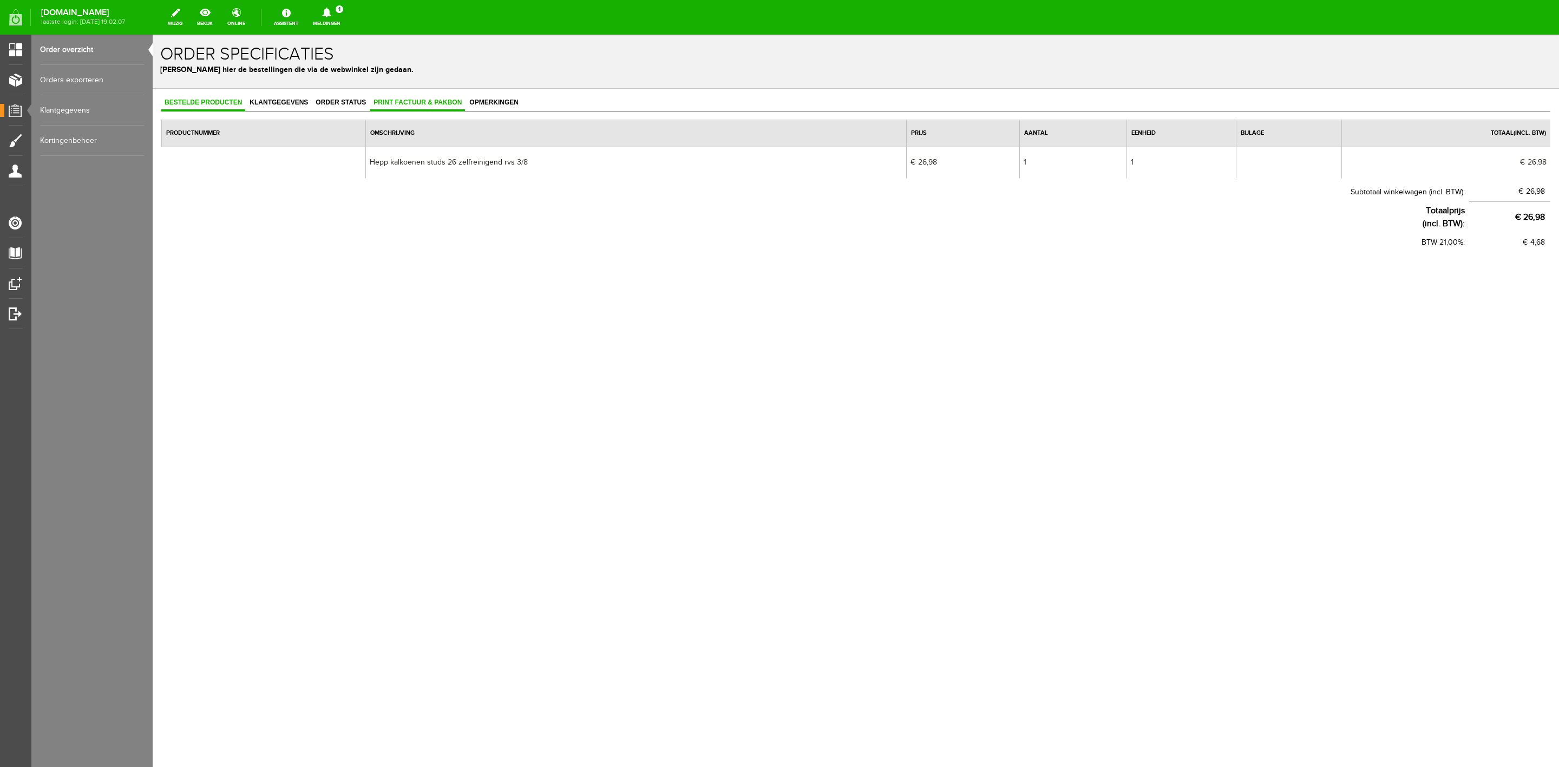
click at [413, 110] on link "Print factuur & pakbon" at bounding box center [417, 103] width 95 height 16
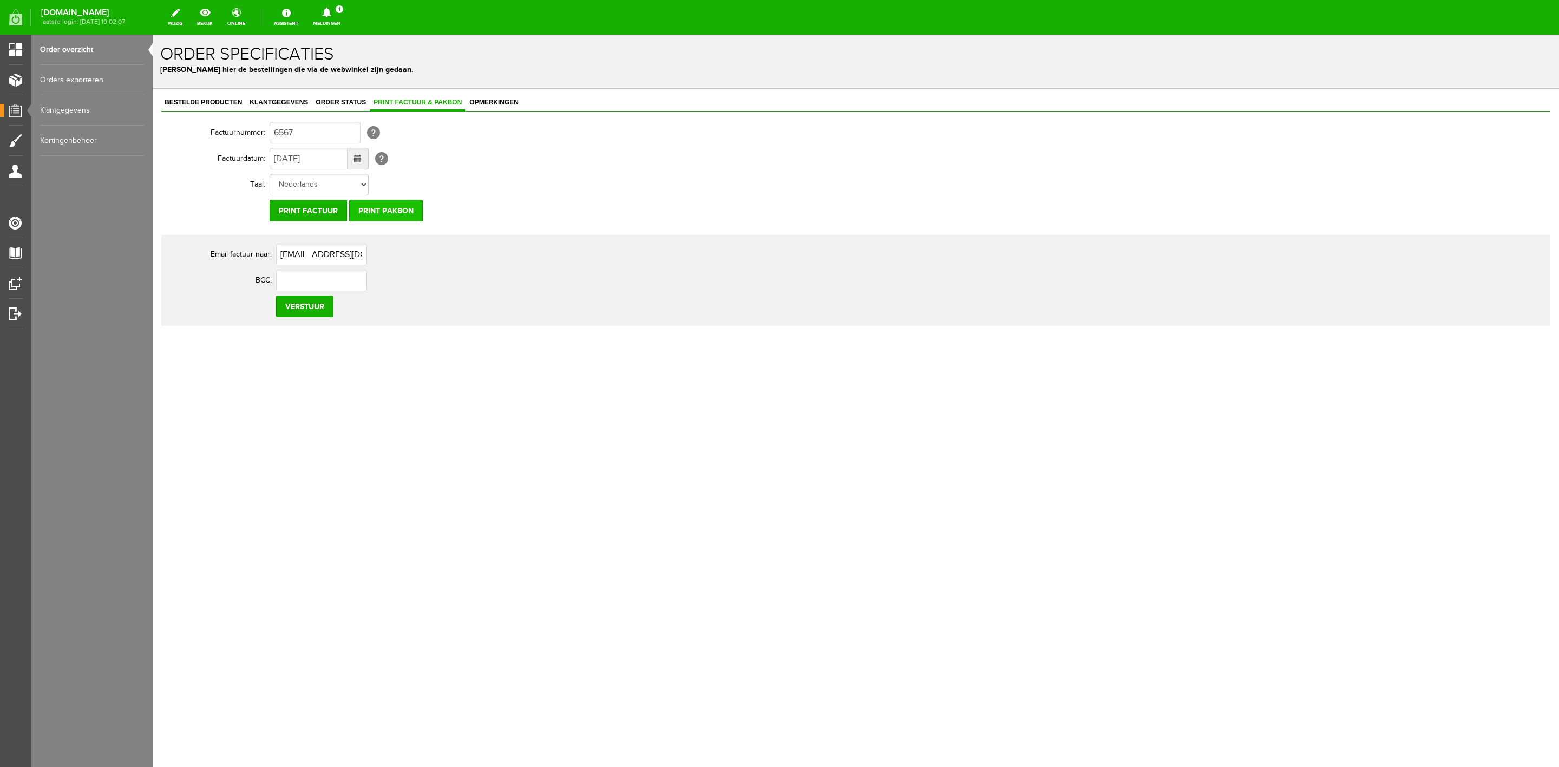
click at [380, 212] on input "Print pakbon" at bounding box center [386, 211] width 74 height 22
click at [334, 102] on span "Order status" at bounding box center [340, 103] width 57 height 8
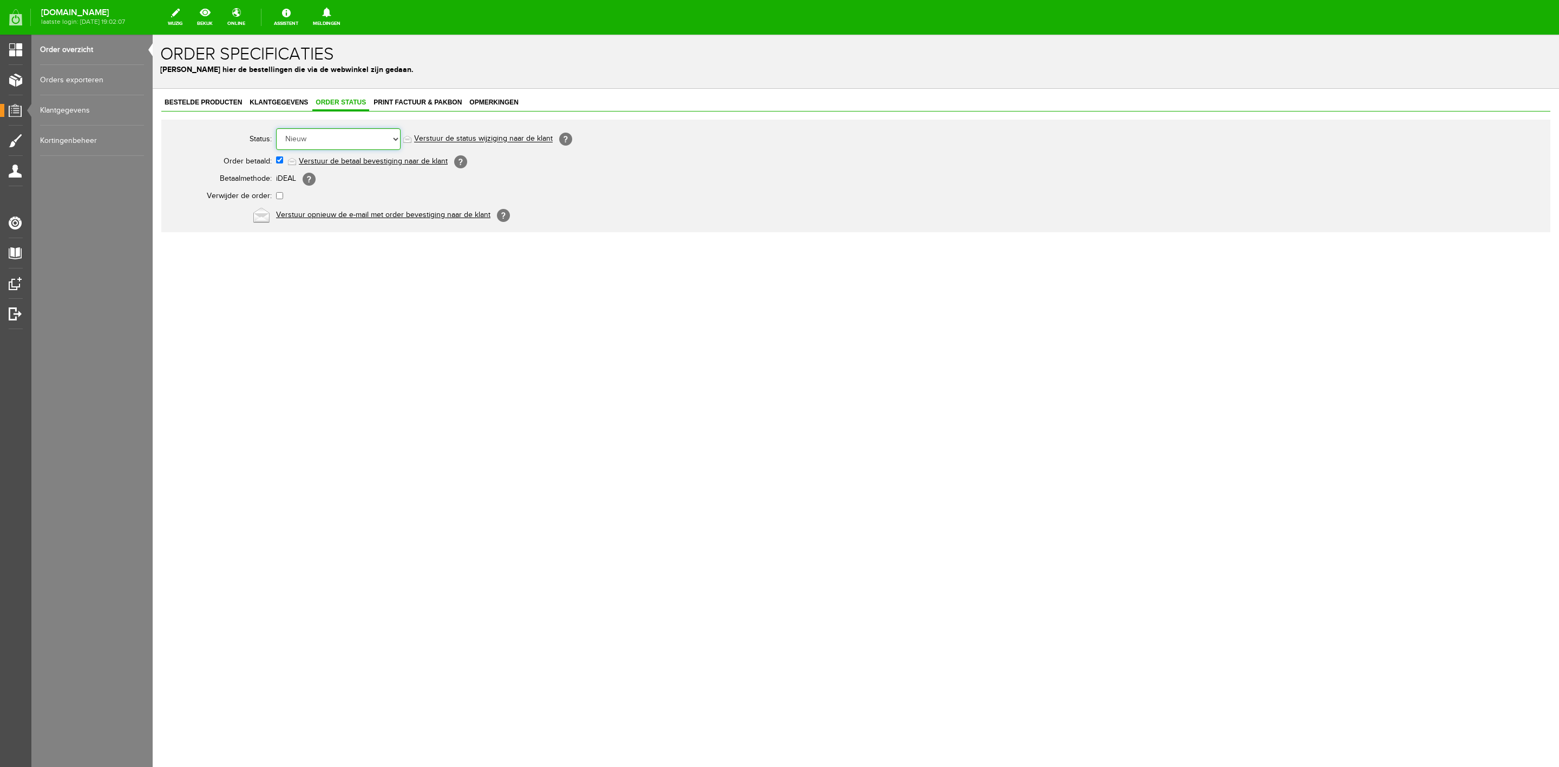
click at [341, 140] on select "Order niet afgerond Nieuw Order in behandeling Wacht op leverancier Wacht op be…" at bounding box center [338, 139] width 125 height 22
select select "12"
click at [276, 128] on select "Order niet afgerond Nieuw Order in behandeling Wacht op leverancier Wacht op be…" at bounding box center [338, 139] width 125 height 22
click at [61, 44] on link "Order overzicht" at bounding box center [92, 50] width 104 height 30
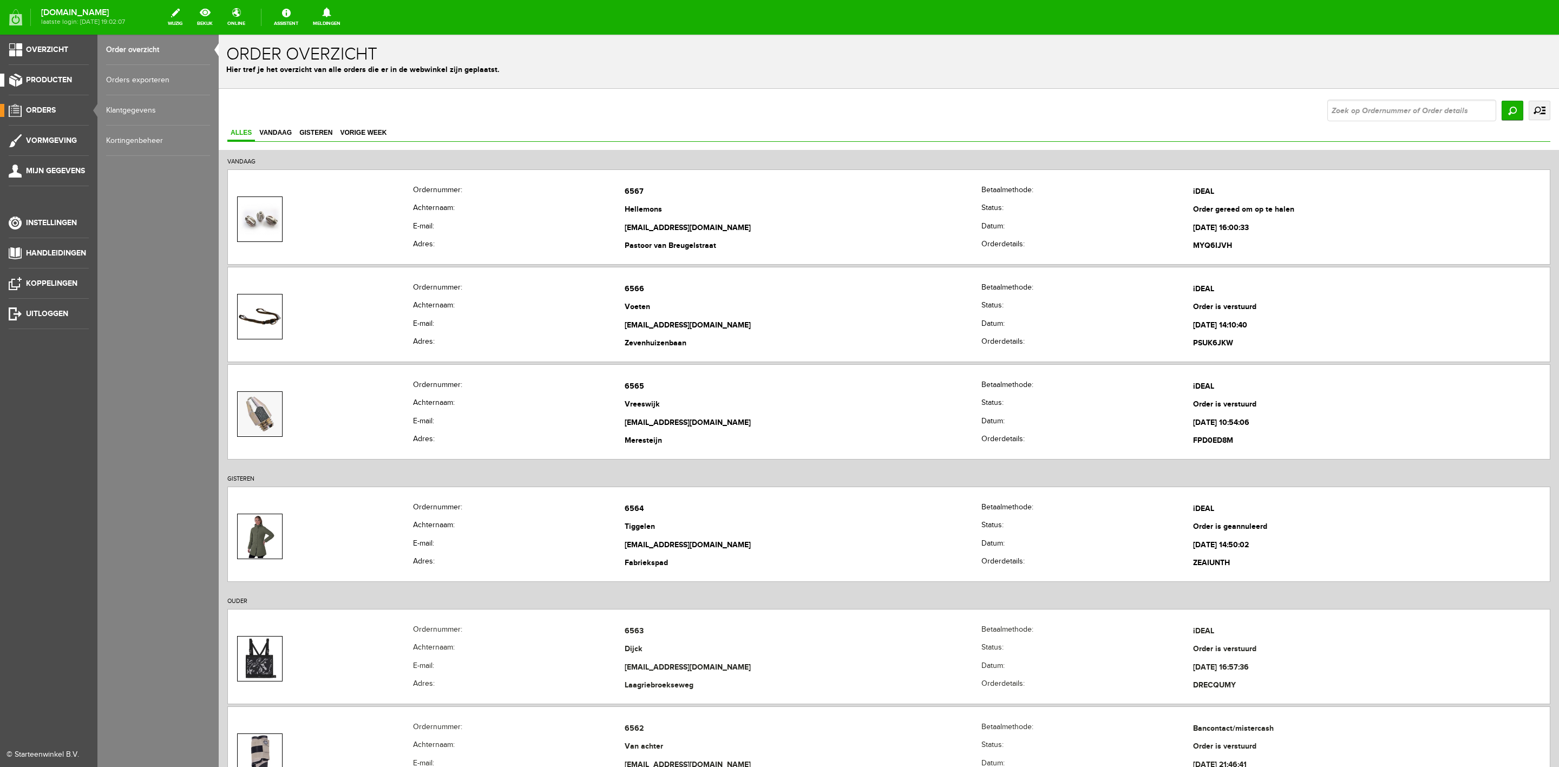
click at [83, 83] on link "Producten" at bounding box center [44, 80] width 89 height 13
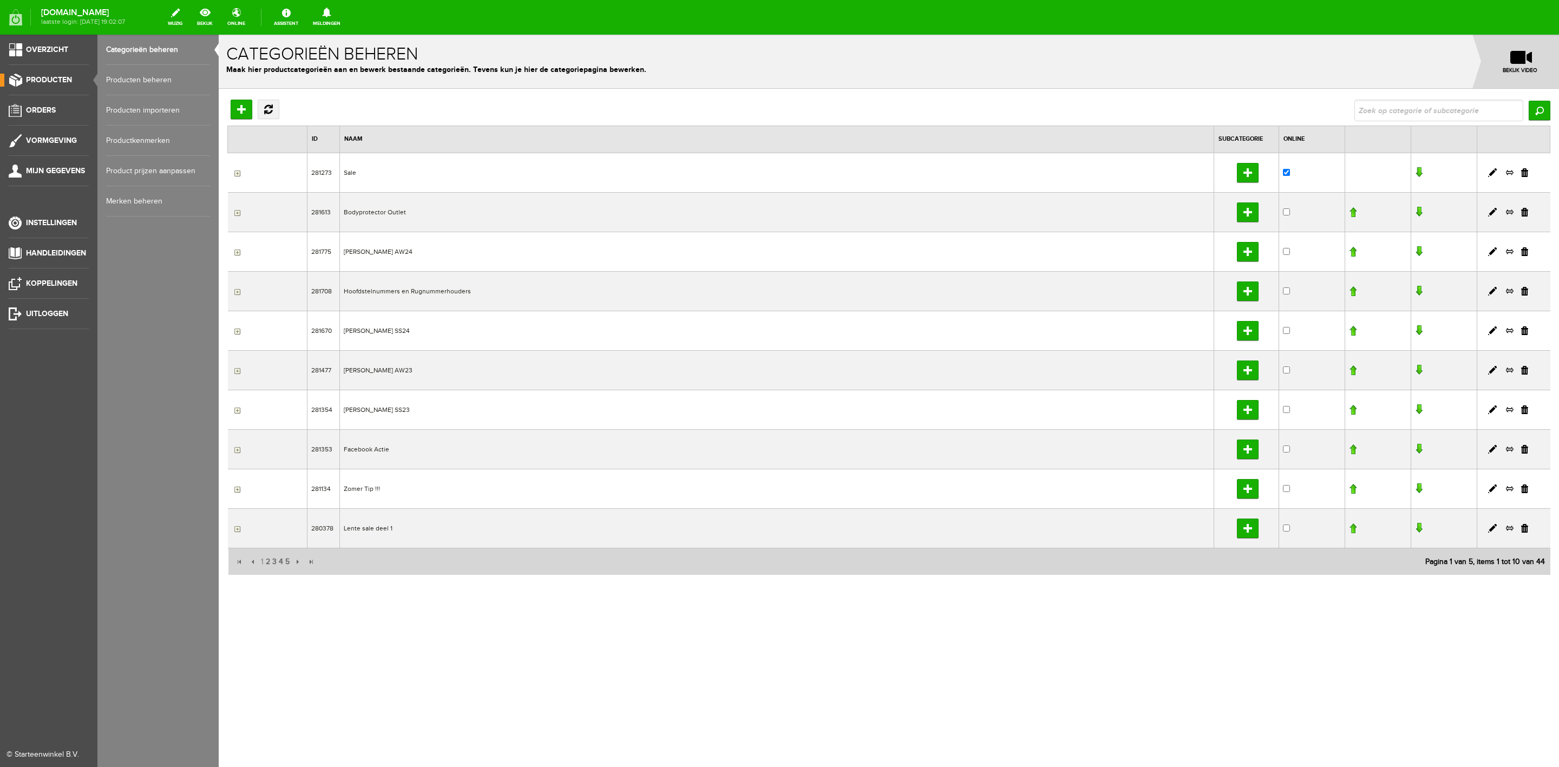
click at [122, 81] on link "Producten beheren" at bounding box center [158, 80] width 104 height 30
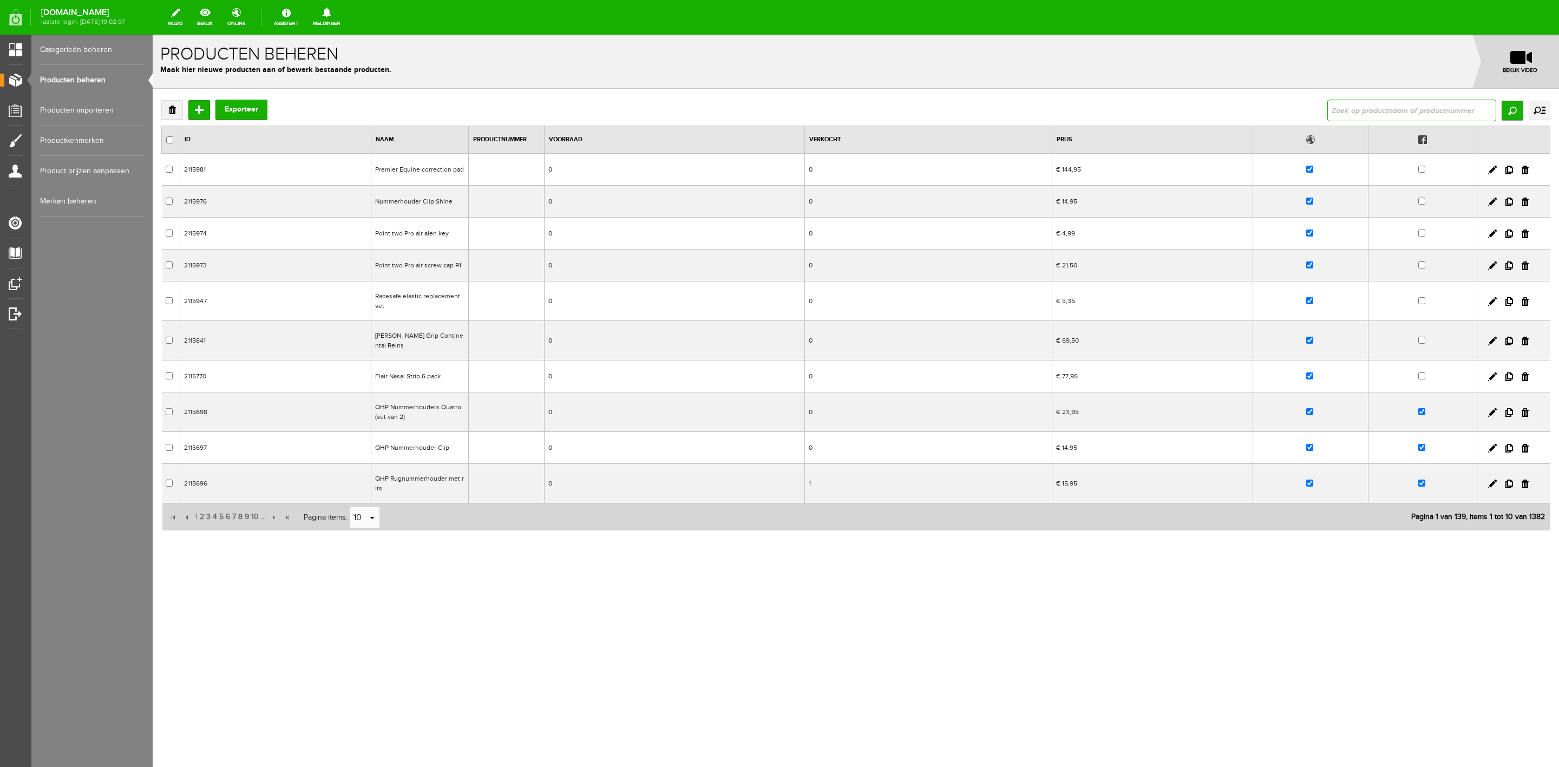
click at [1368, 101] on input "text" at bounding box center [1412, 111] width 169 height 22
type input "["
type input "pro mesh"
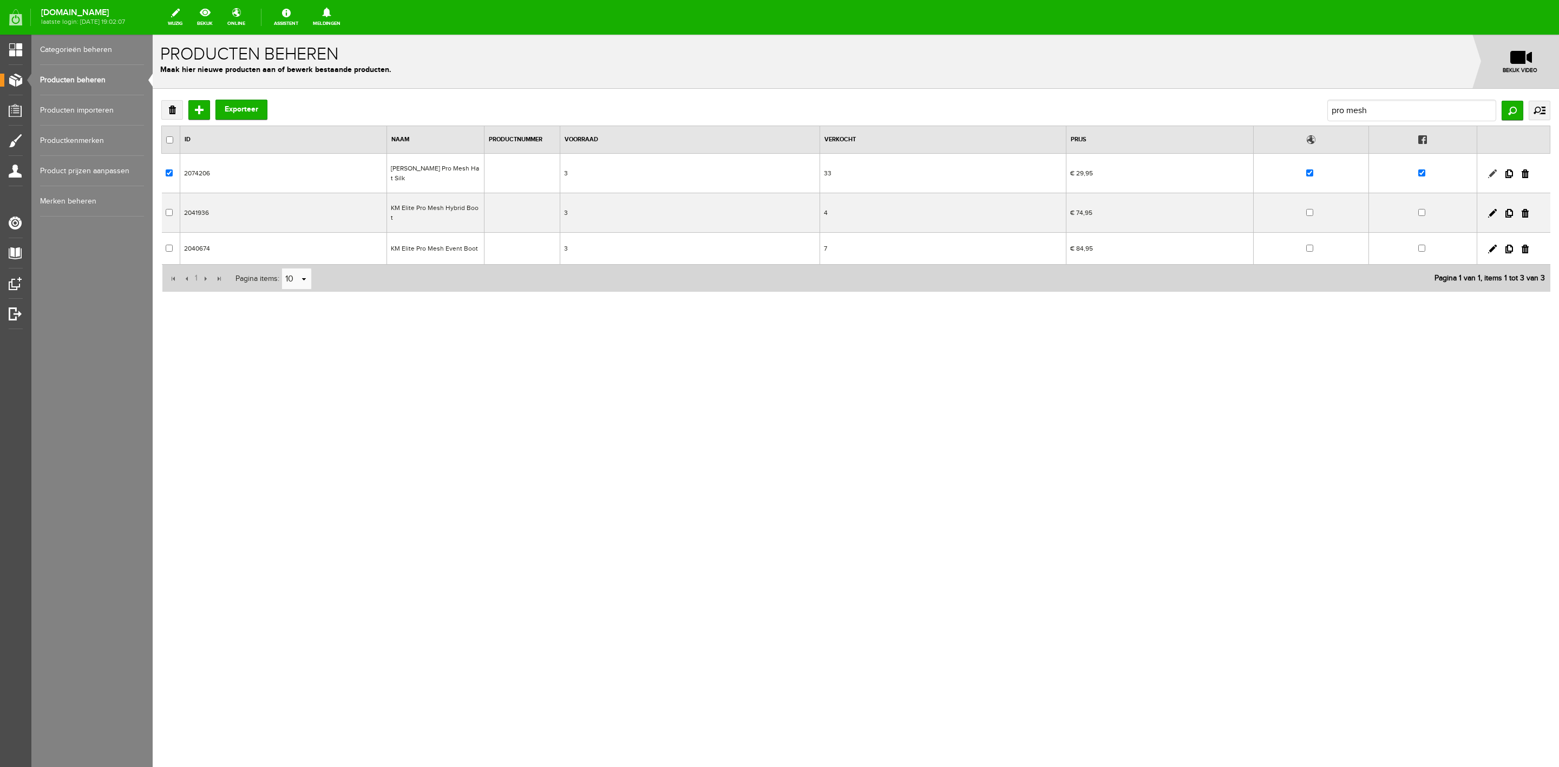
click at [1493, 171] on link at bounding box center [1492, 173] width 9 height 9
checkbox input "true"
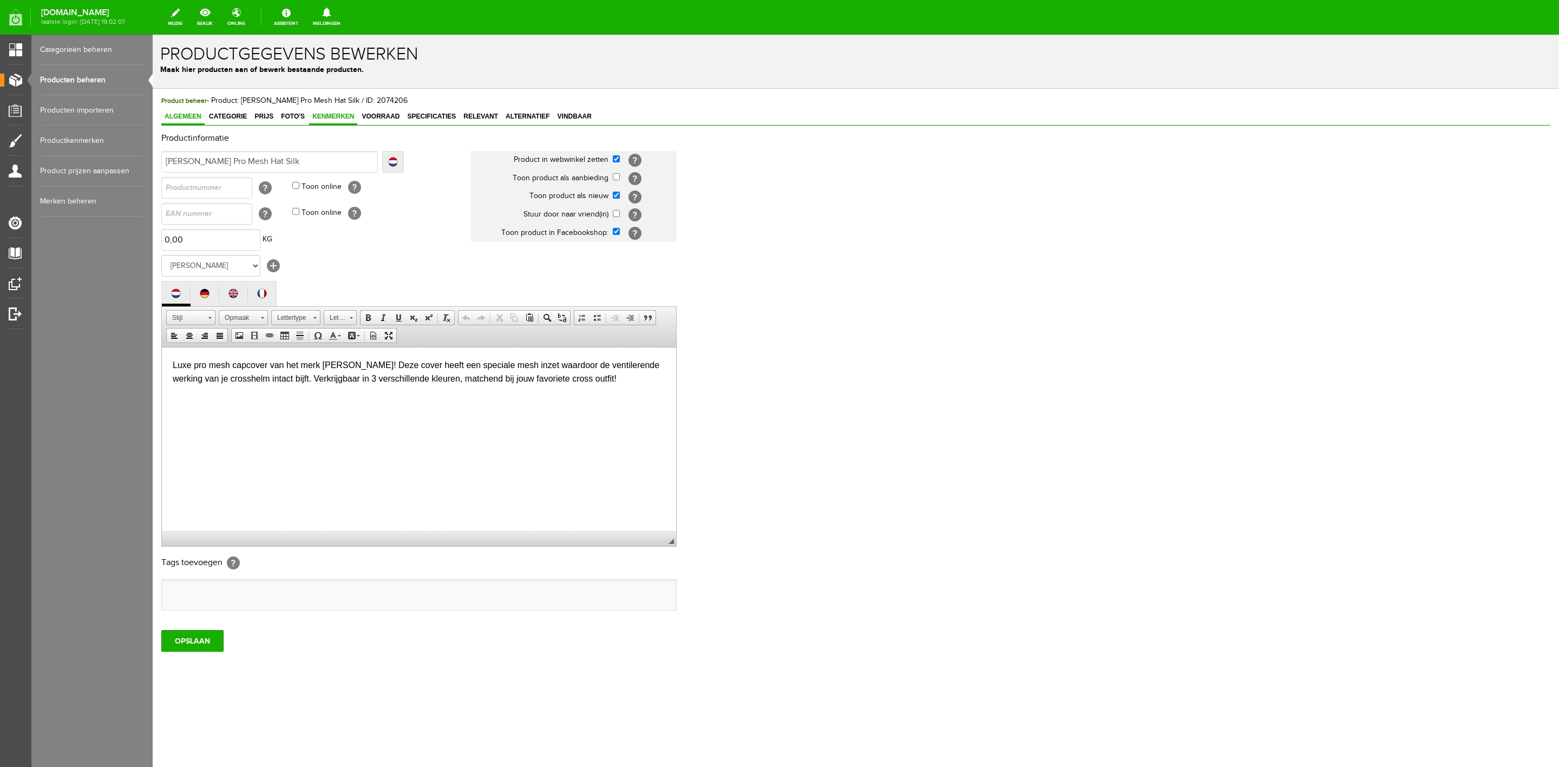
click at [312, 114] on span "Kenmerken" at bounding box center [333, 117] width 48 height 8
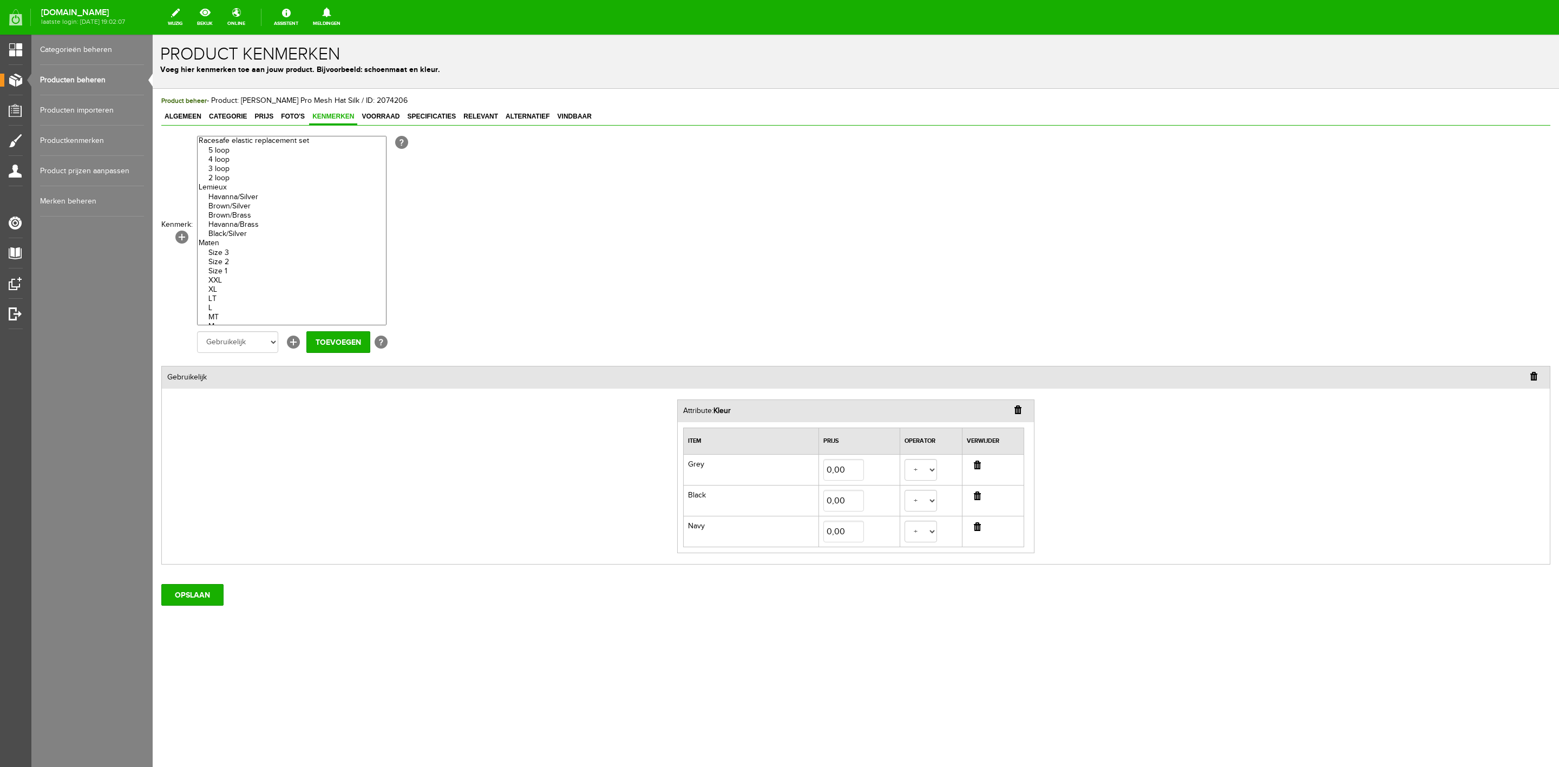
click at [978, 530] on input "button" at bounding box center [977, 527] width 7 height 9
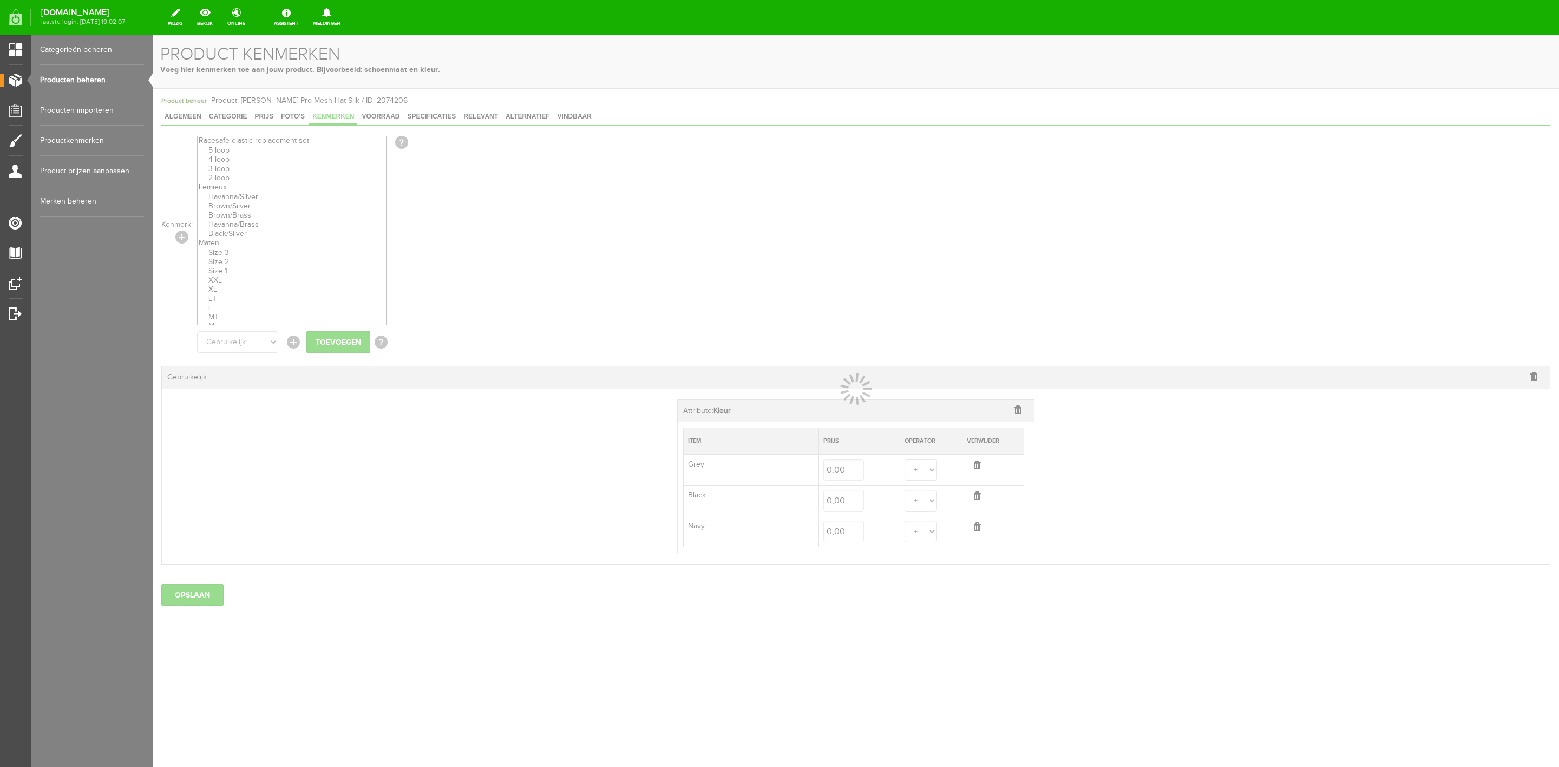
select select
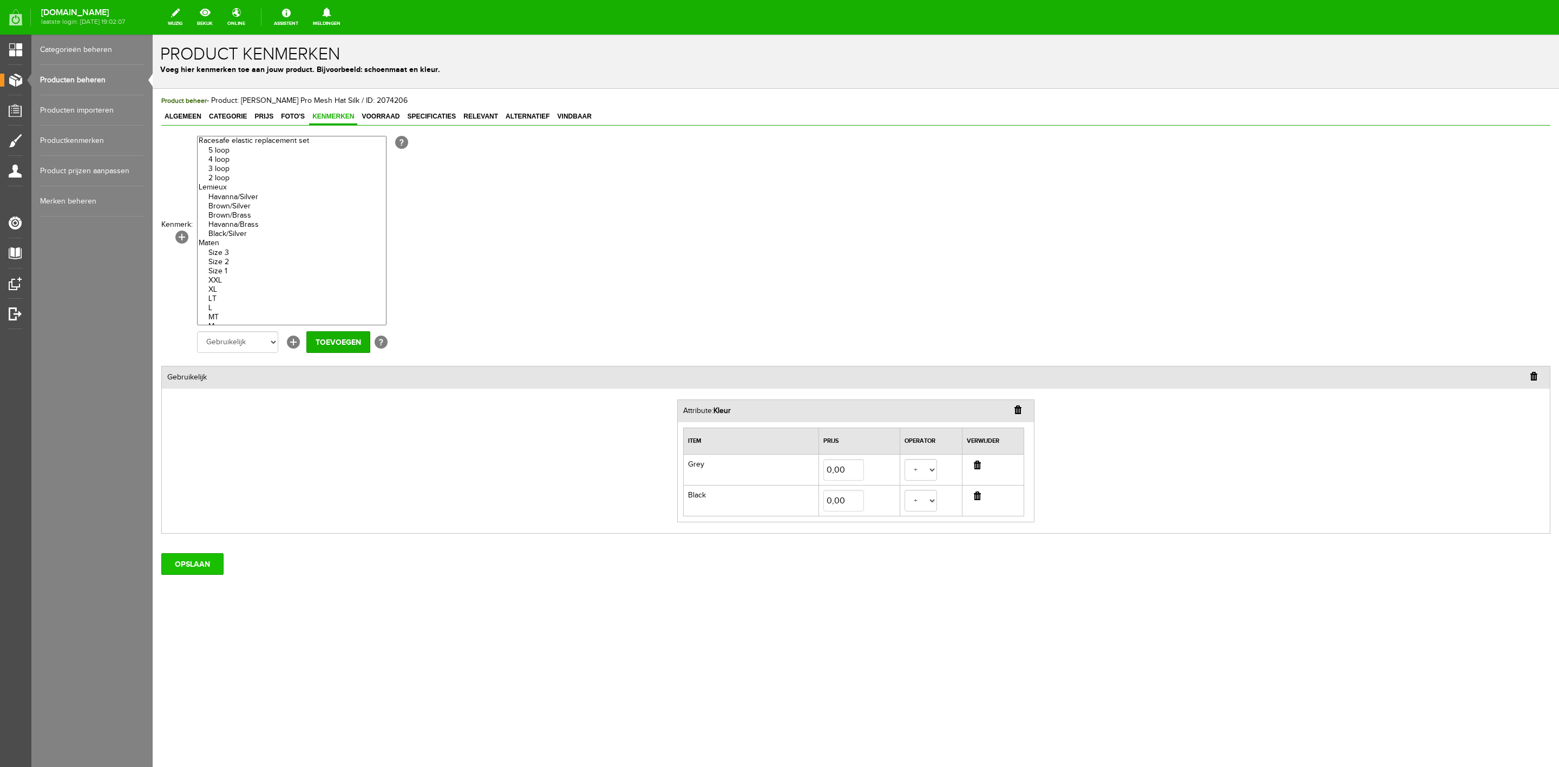
click at [197, 575] on input "OPSLAAN" at bounding box center [192, 564] width 62 height 22
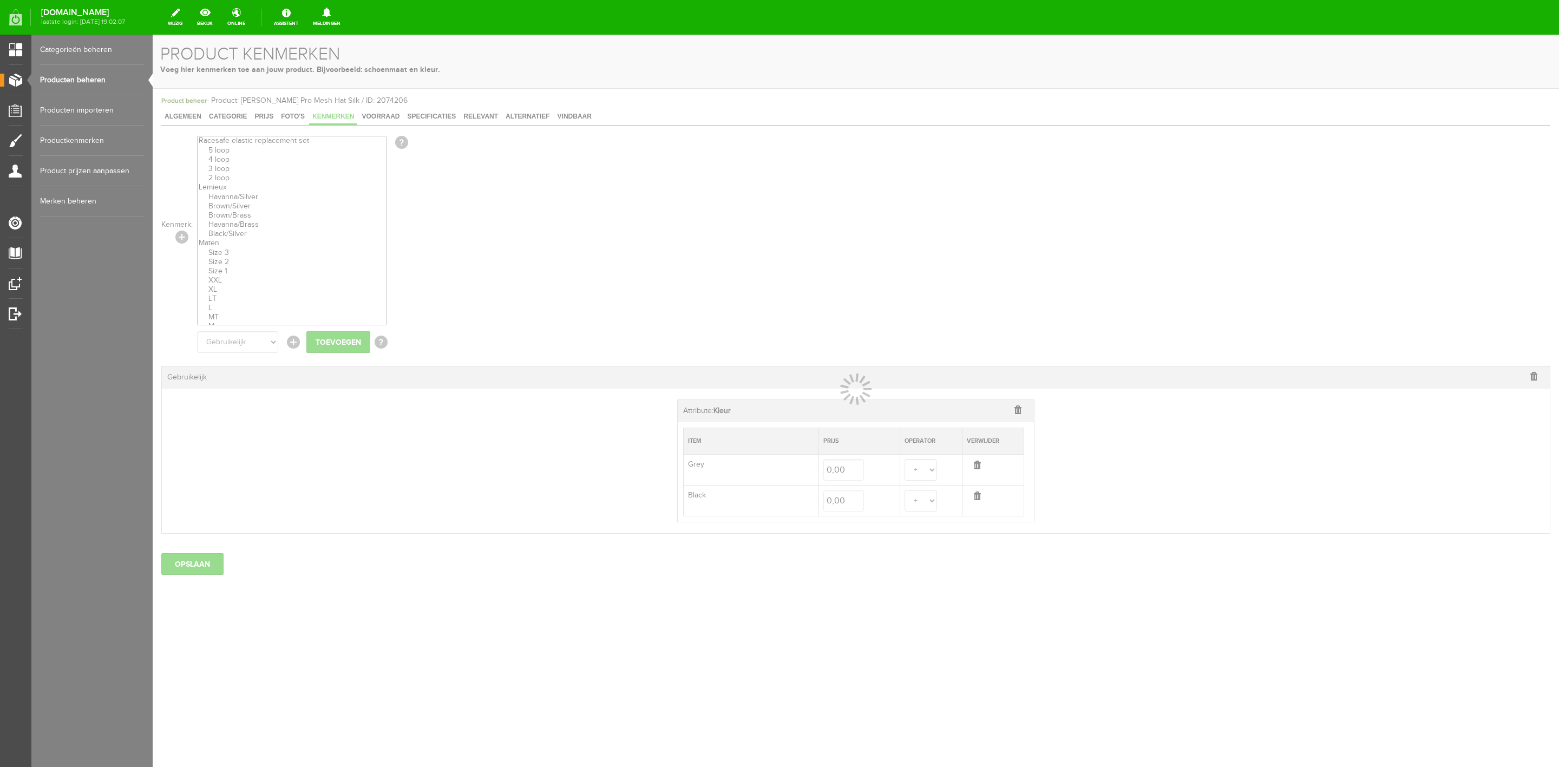
select select
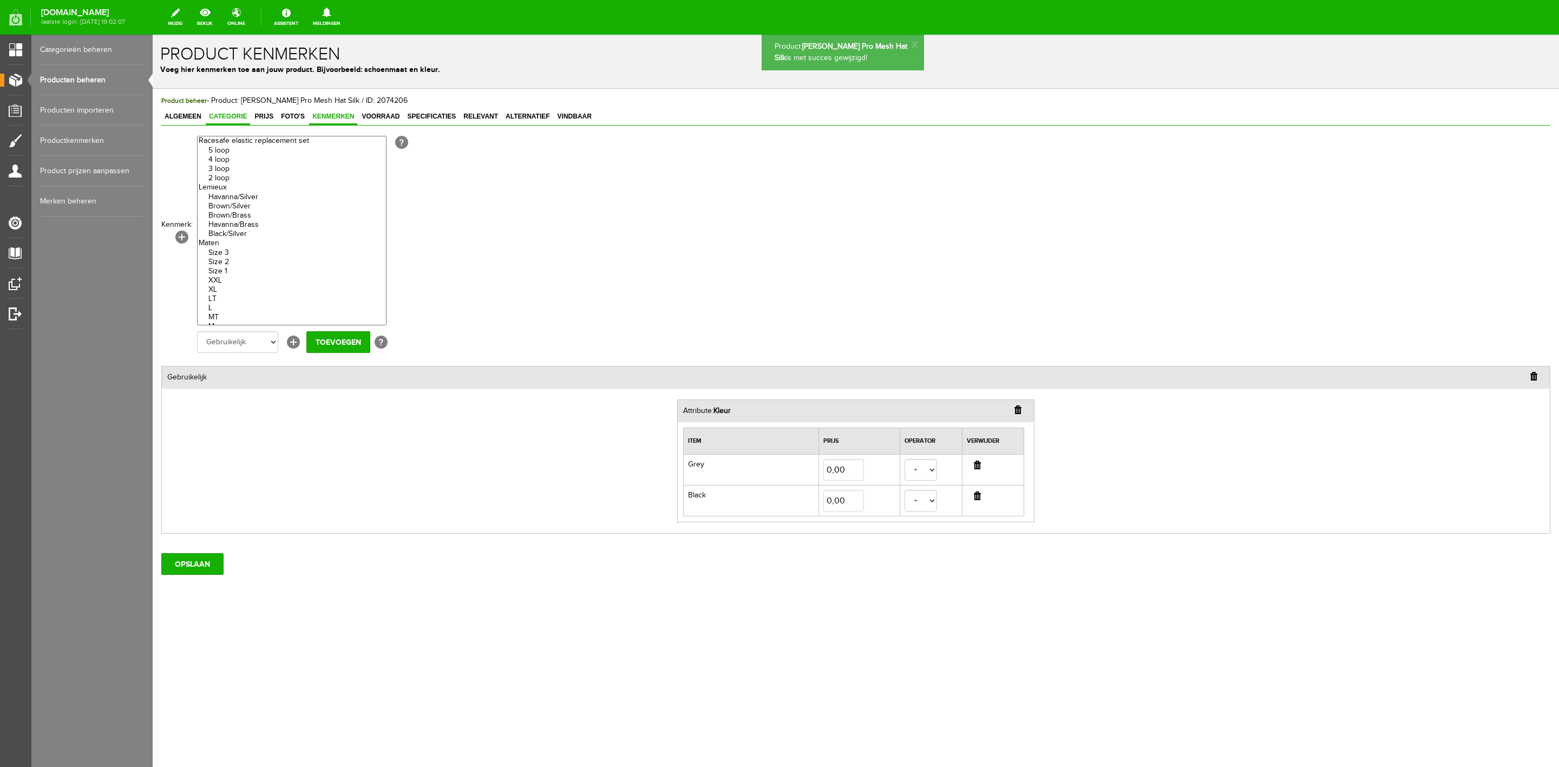
click at [231, 114] on span "Categorie" at bounding box center [228, 117] width 44 height 8
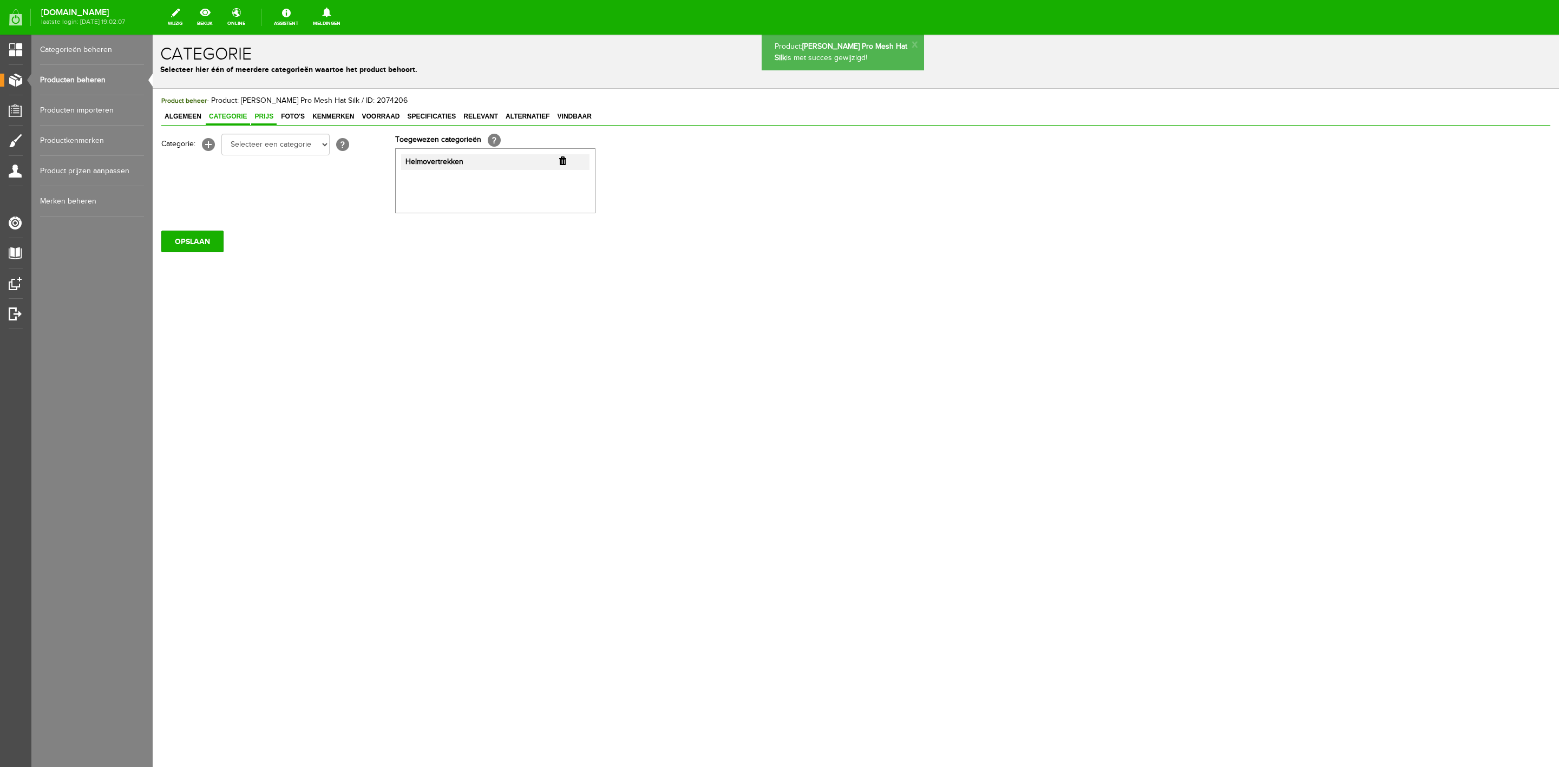
click at [265, 122] on link "Prijs" at bounding box center [263, 117] width 25 height 16
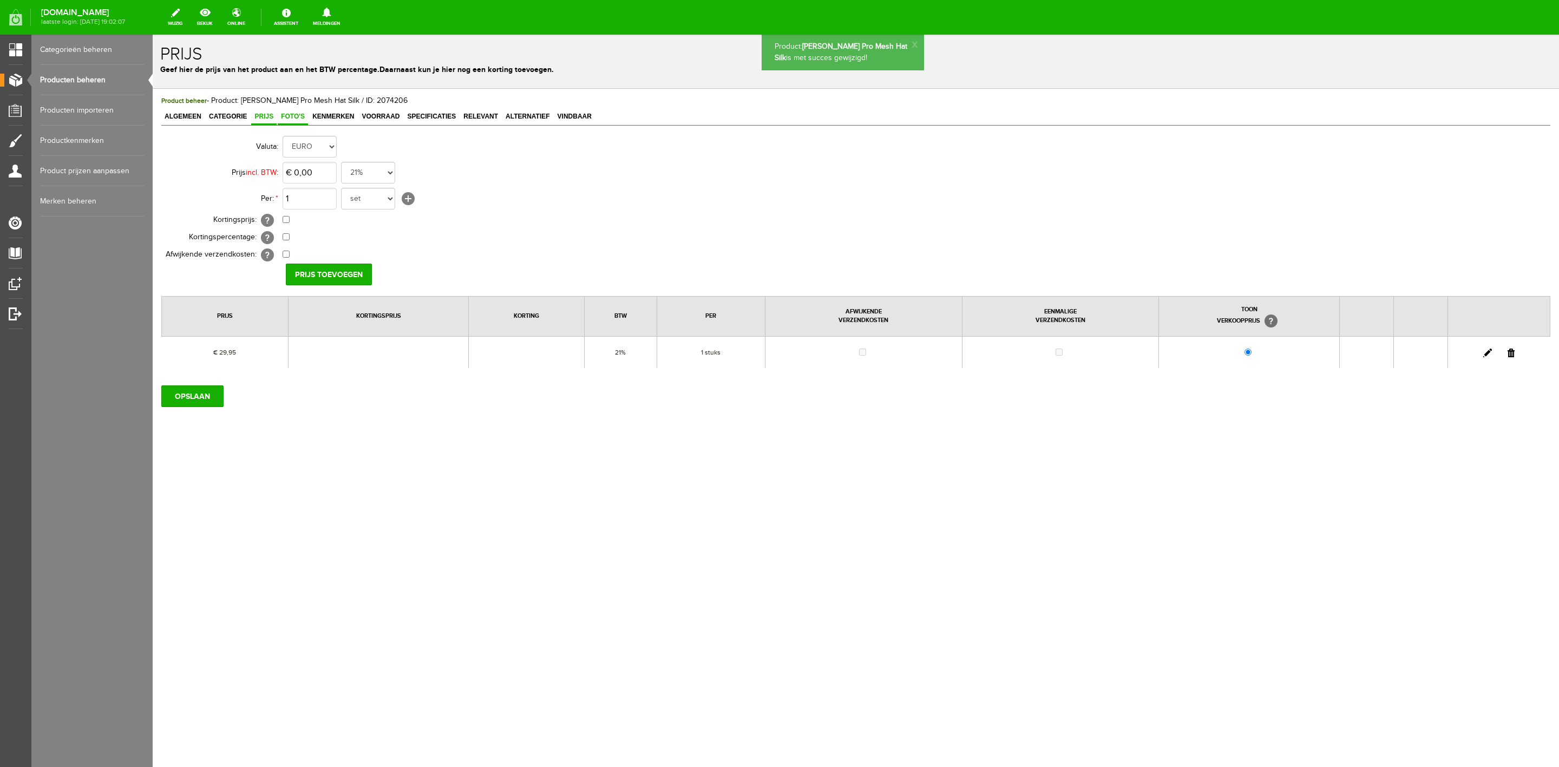
click at [284, 119] on span "Foto's" at bounding box center [293, 117] width 30 height 8
